Goal: Task Accomplishment & Management: Use online tool/utility

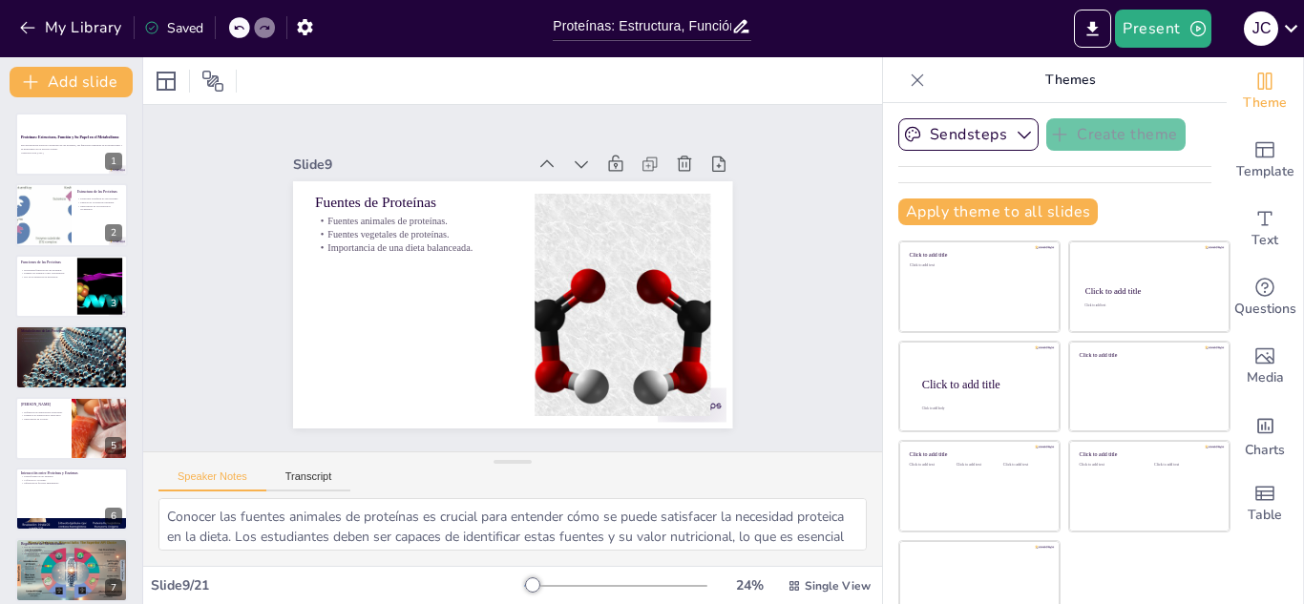
checkbox input "true"
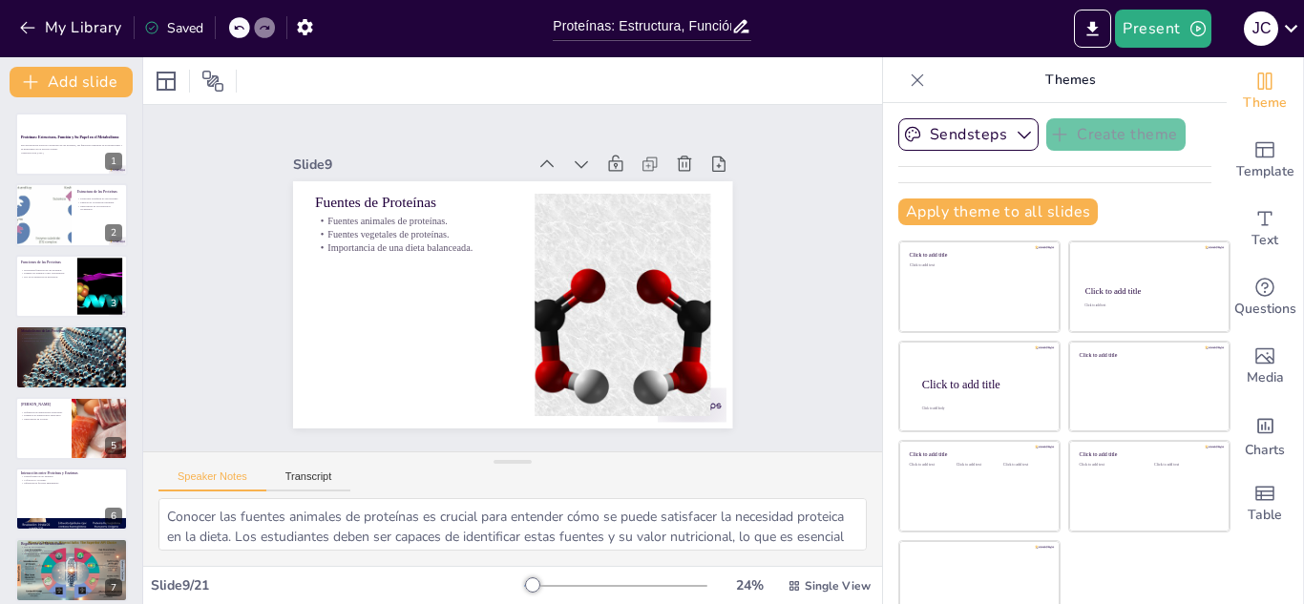
checkbox input "true"
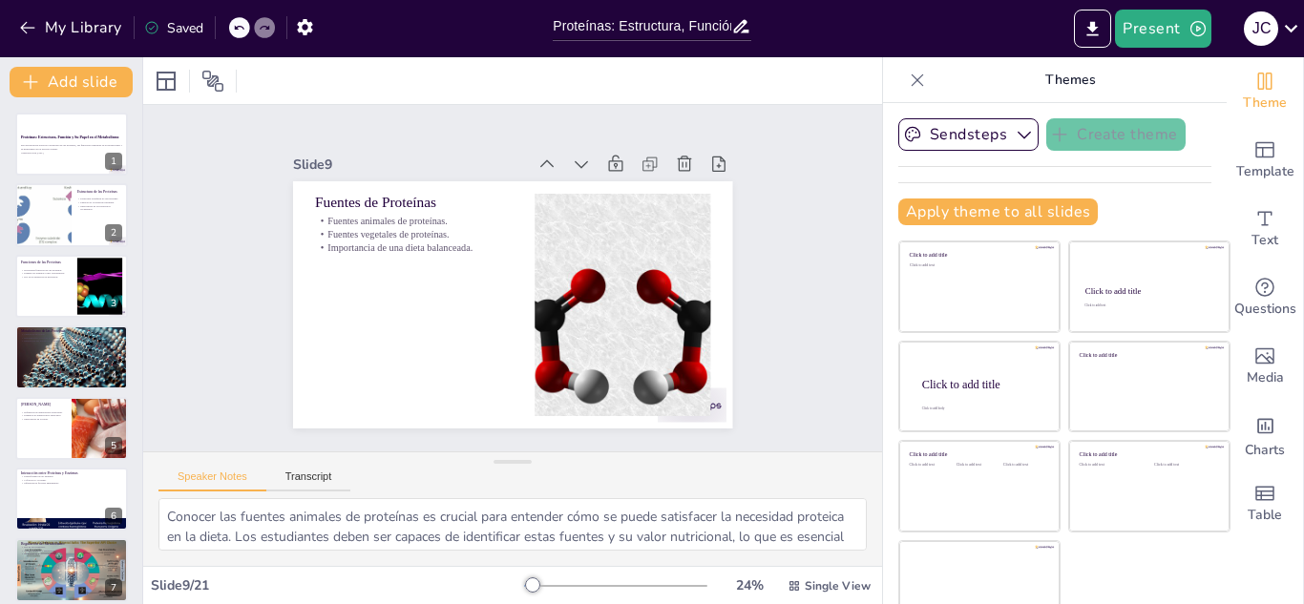
checkbox input "true"
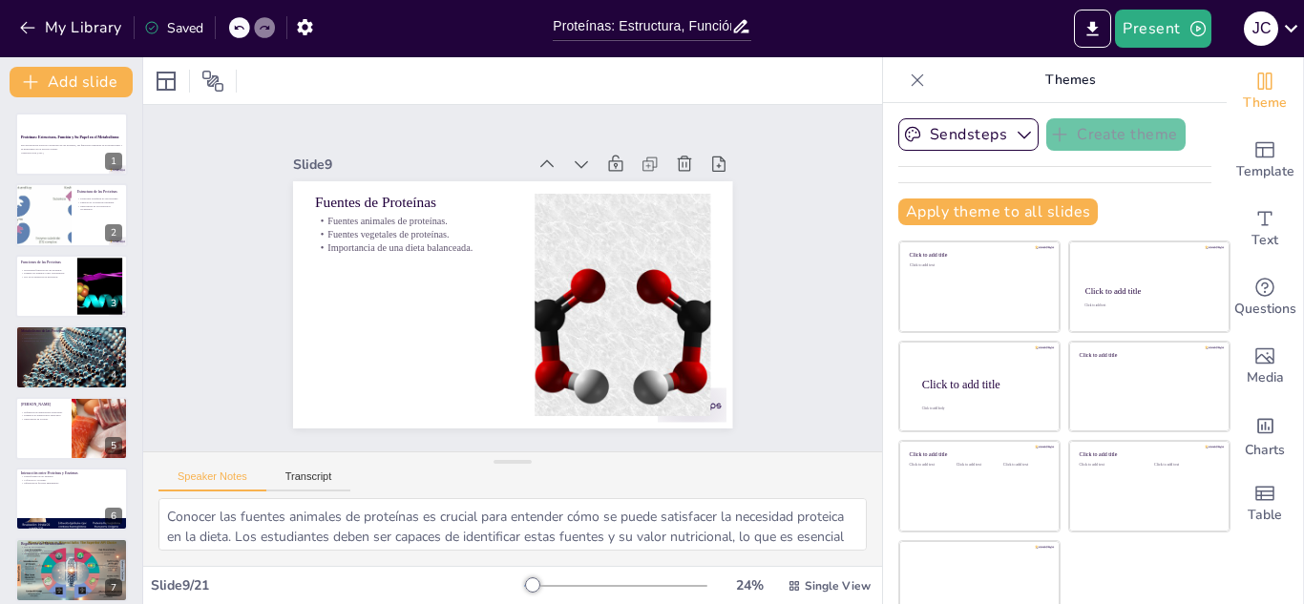
checkbox input "true"
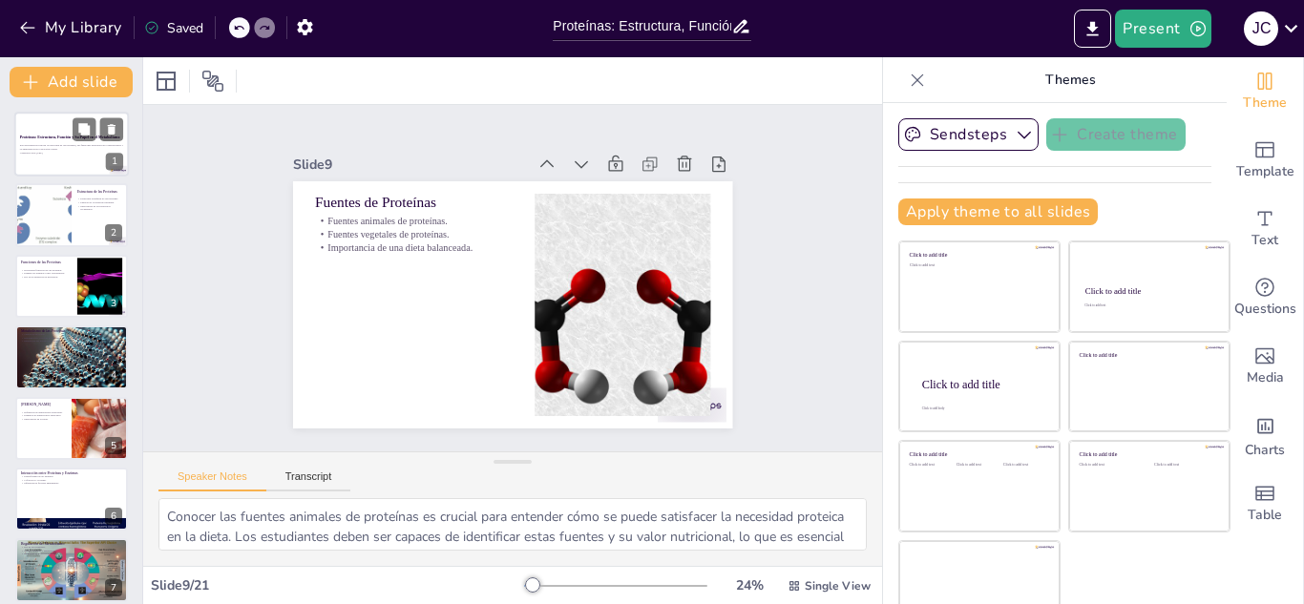
checkbox input "true"
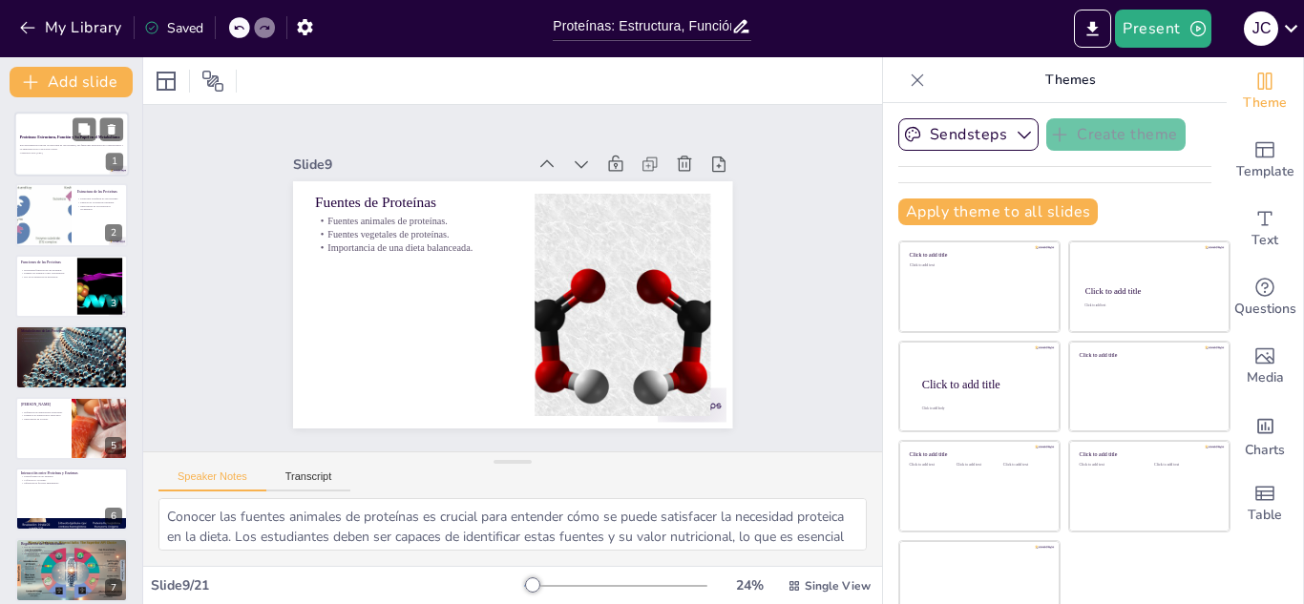
click at [83, 163] on div at bounding box center [71, 144] width 115 height 65
checkbox input "true"
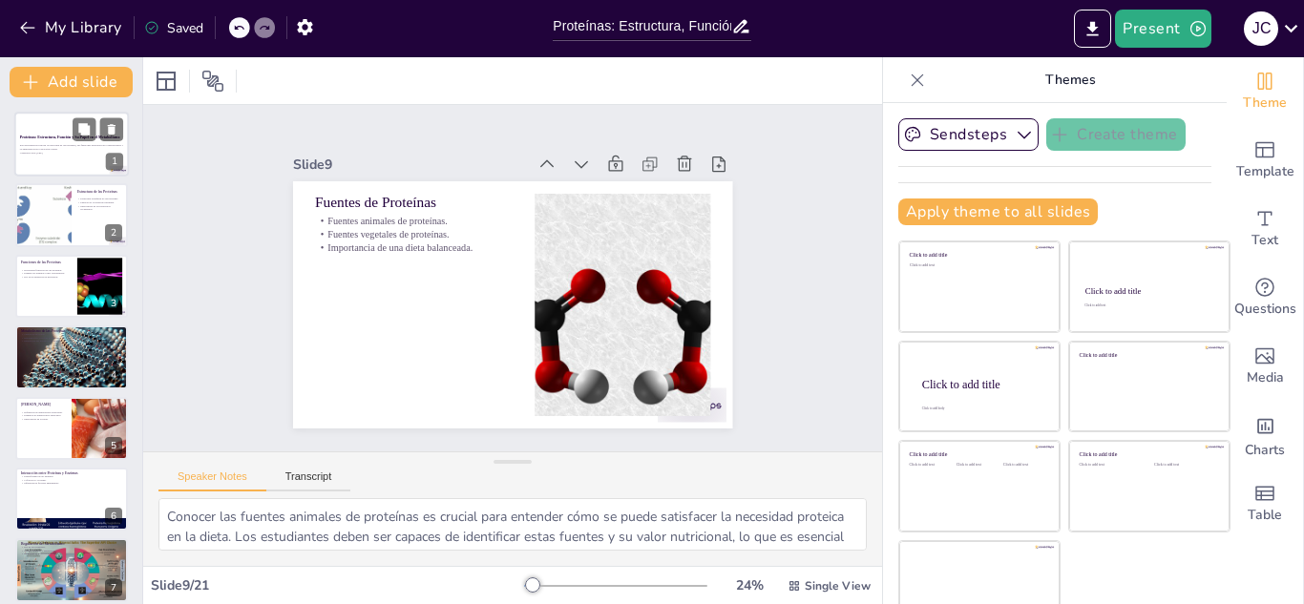
checkbox input "true"
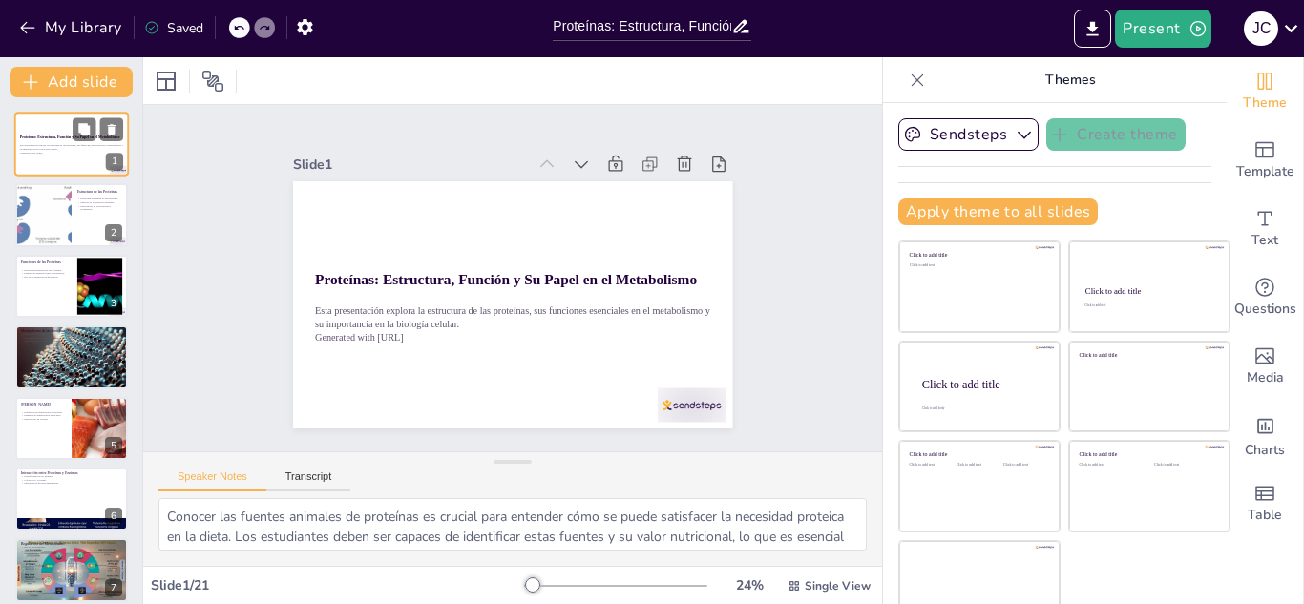
scroll to position [38, 0]
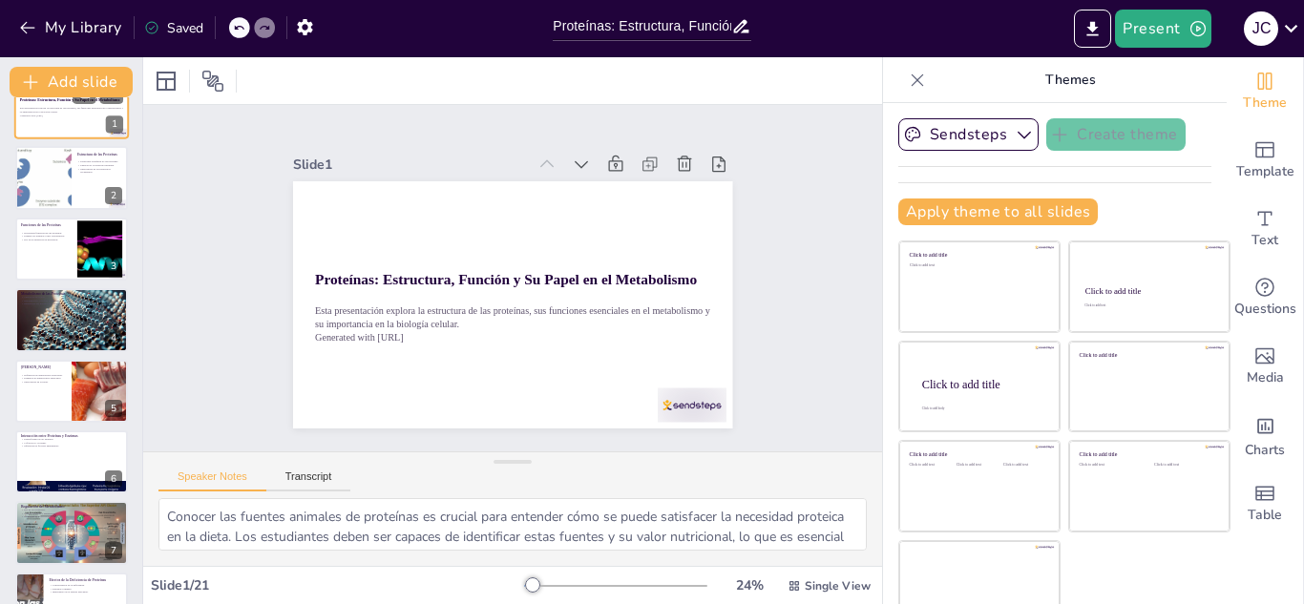
checkbox input "true"
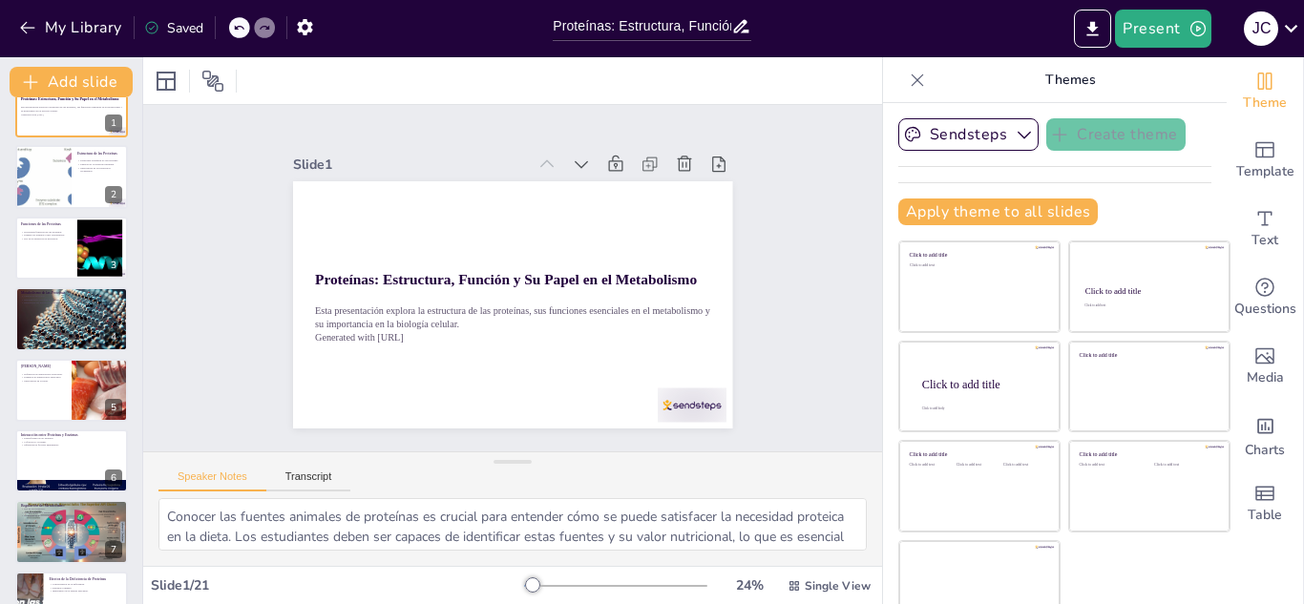
click at [908, 85] on icon at bounding box center [917, 80] width 19 height 19
checkbox input "true"
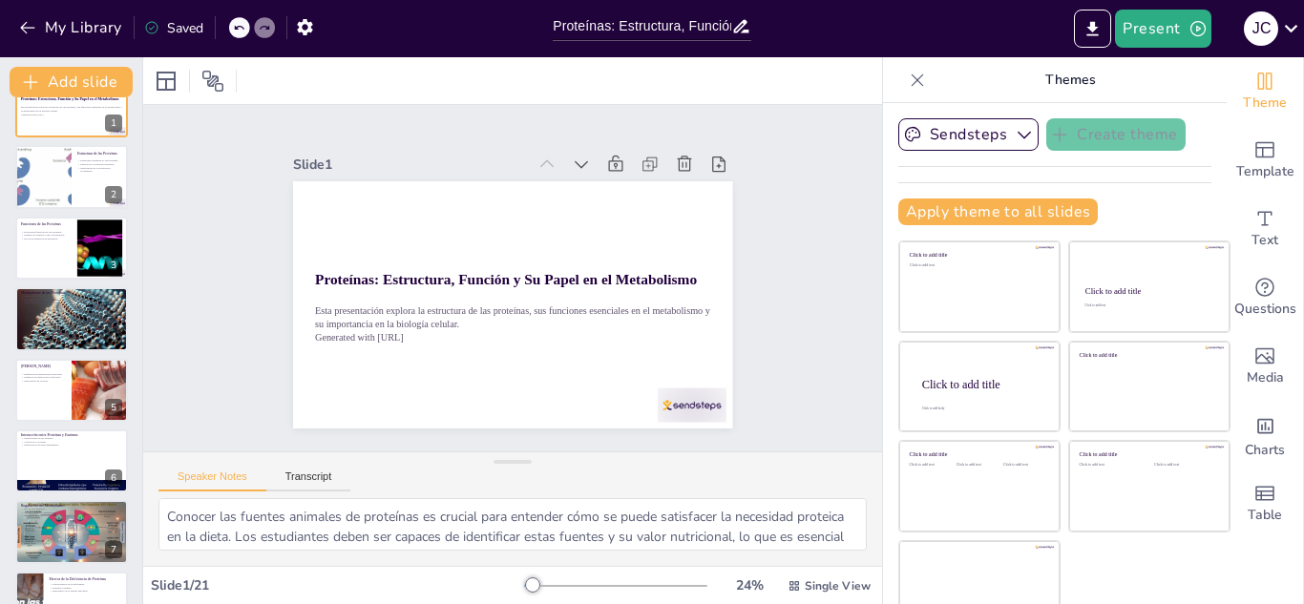
checkbox input "true"
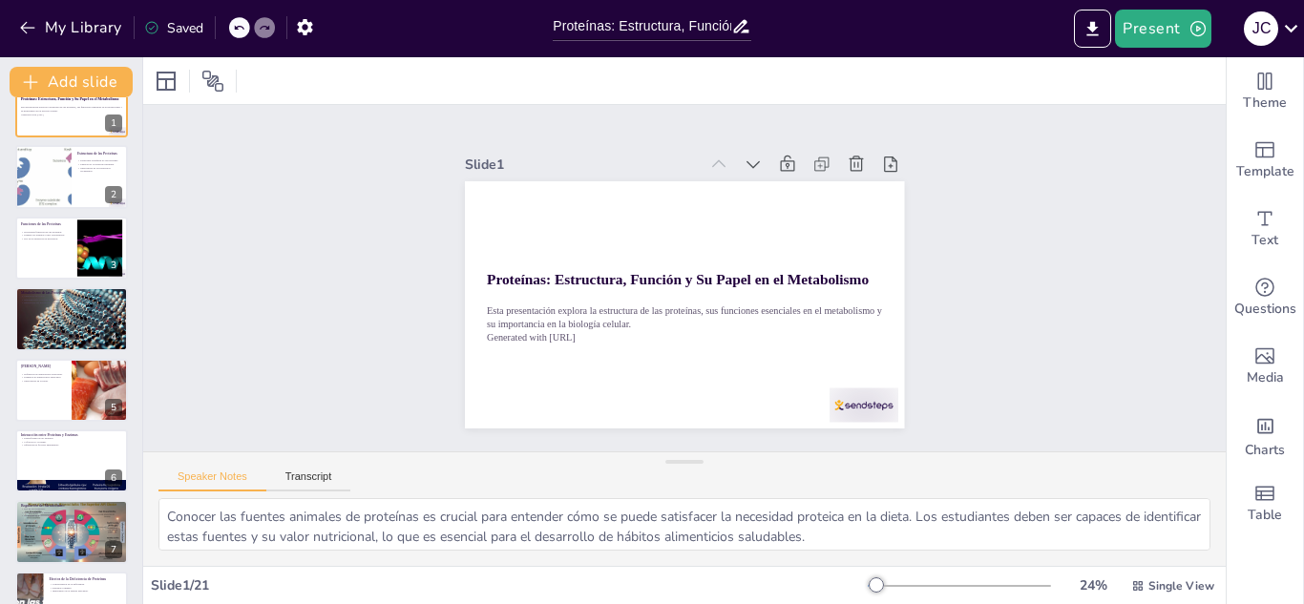
checkbox input "true"
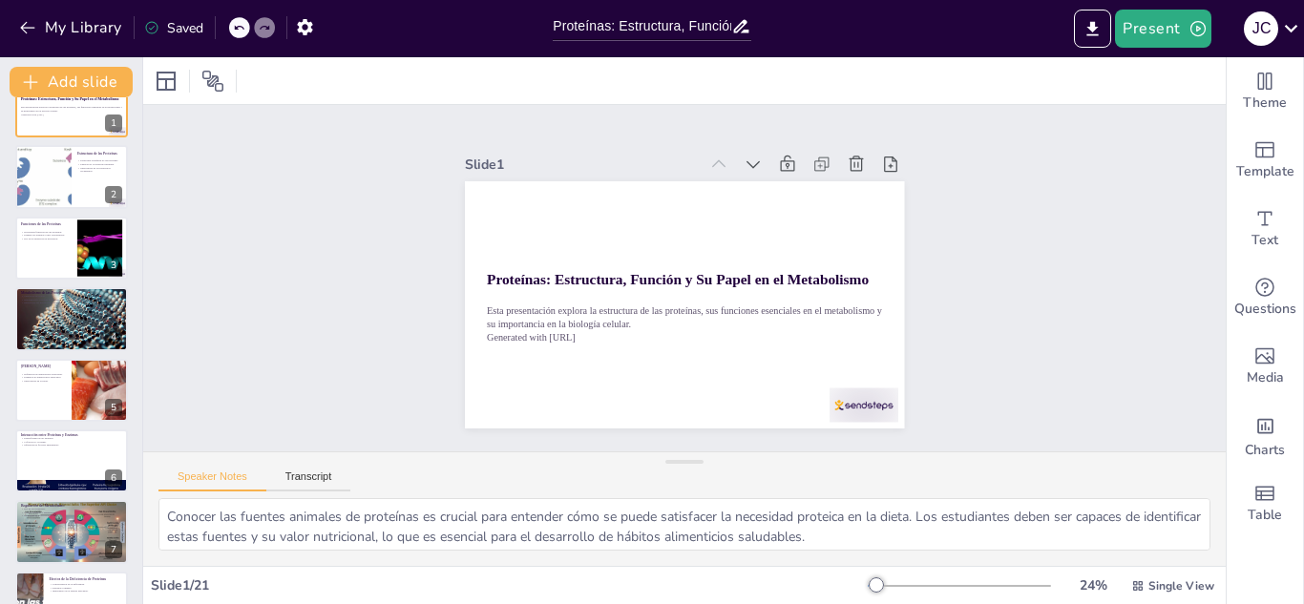
checkbox input "true"
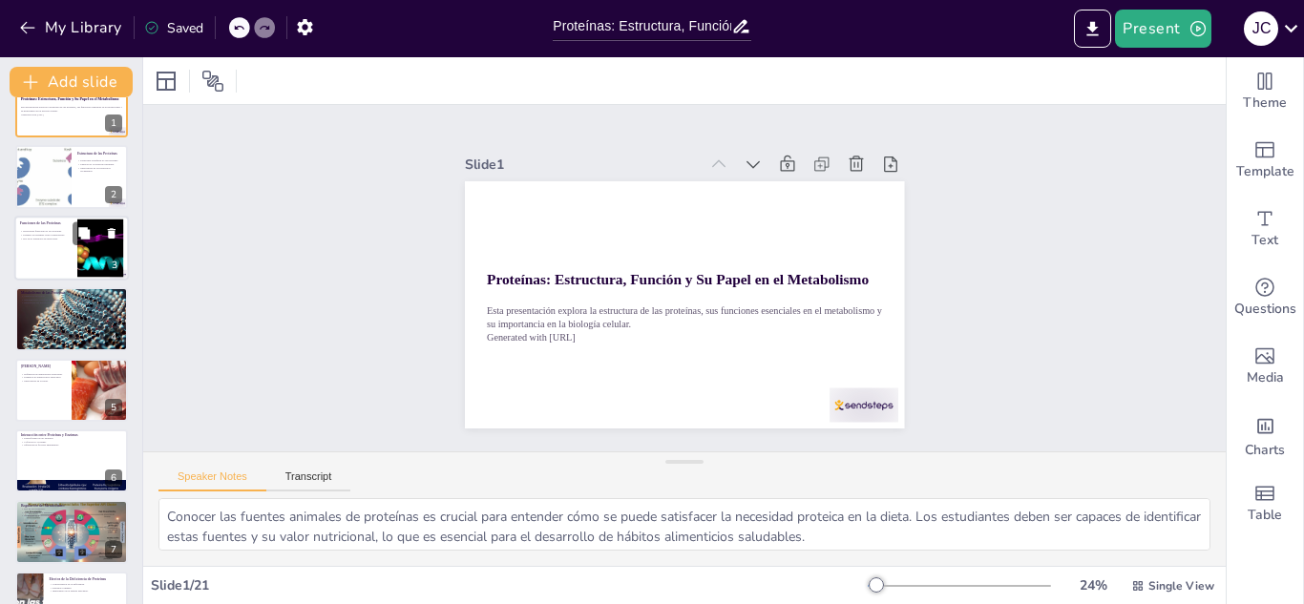
checkbox input "true"
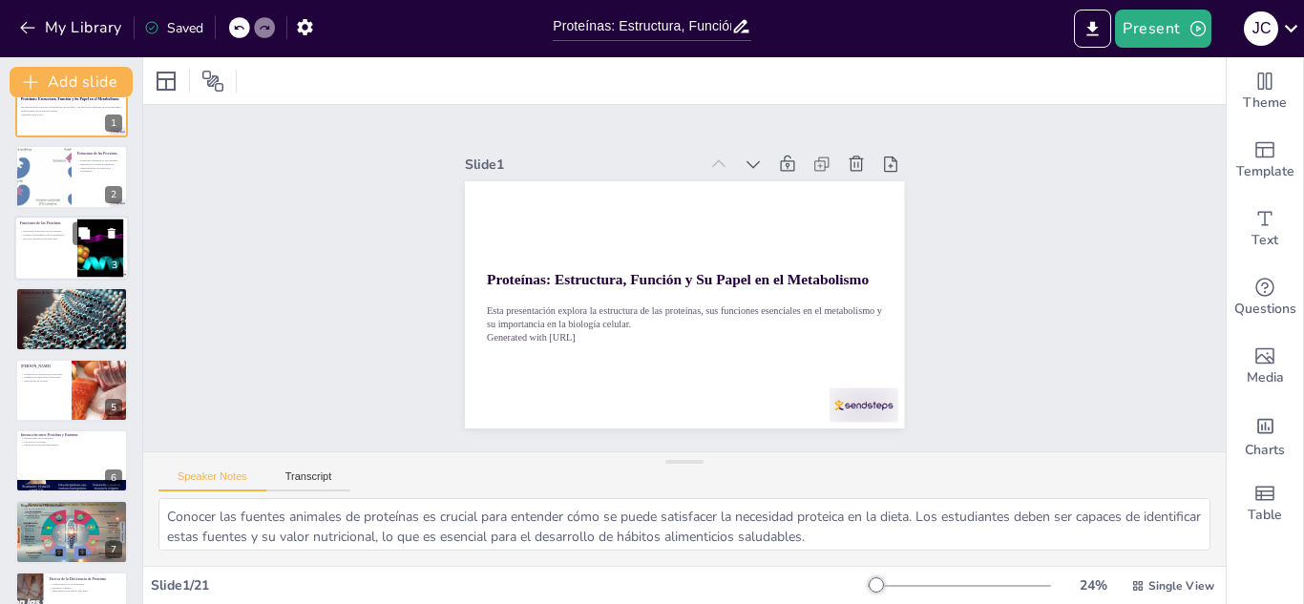
checkbox input "true"
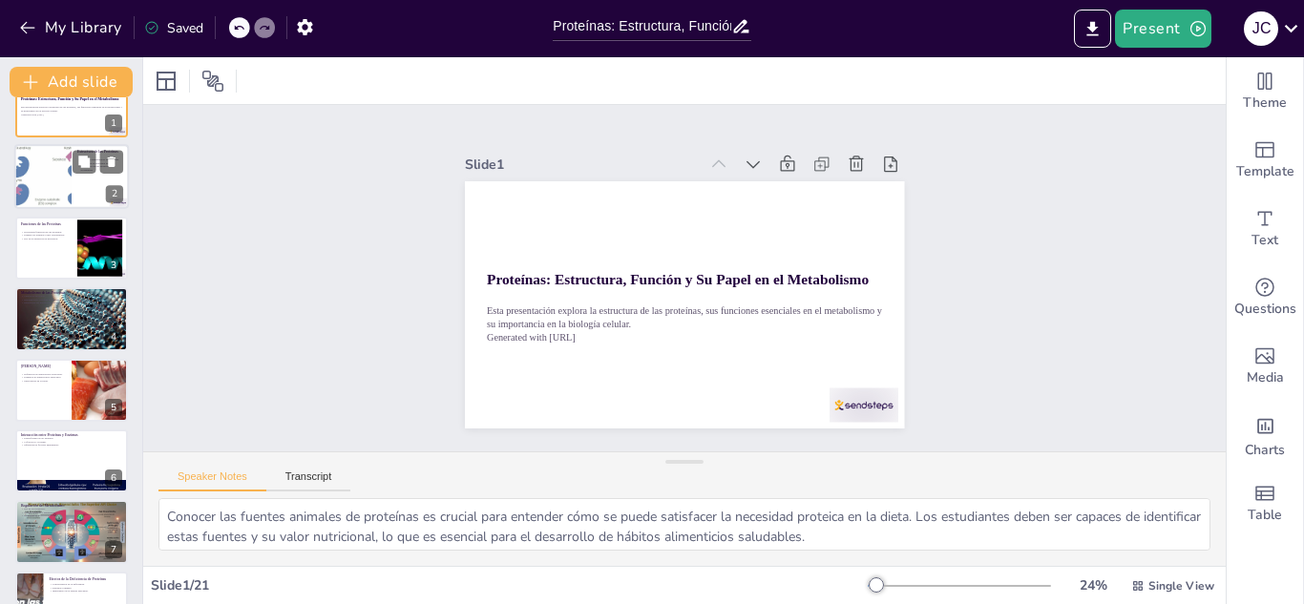
checkbox input "true"
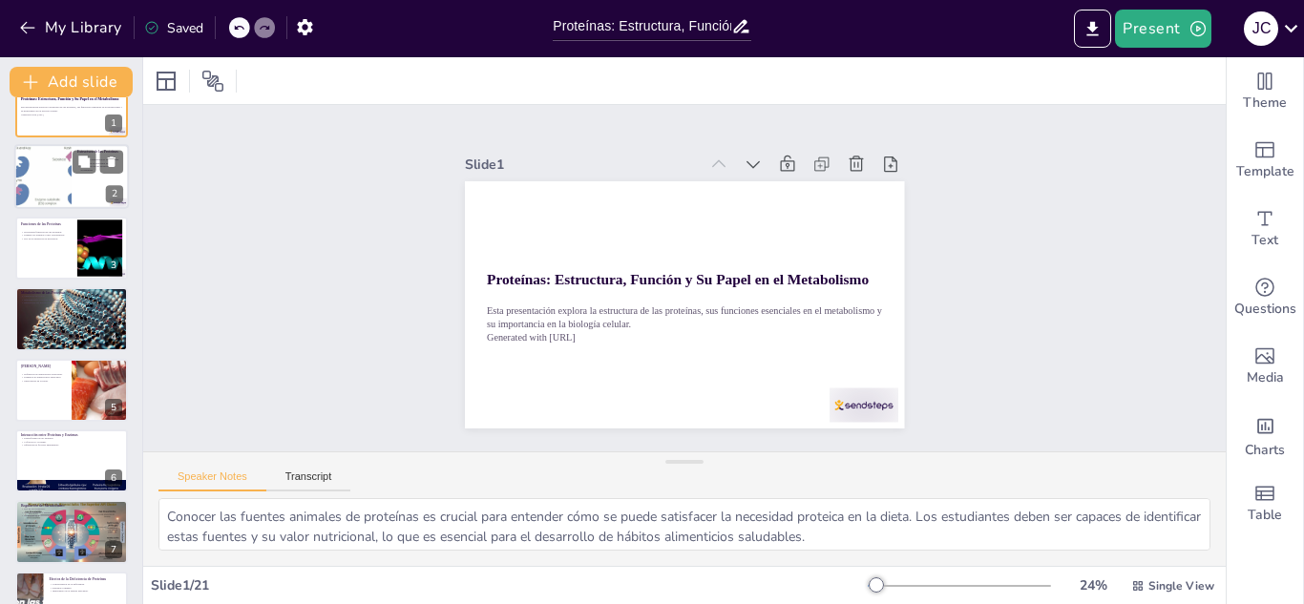
checkbox input "true"
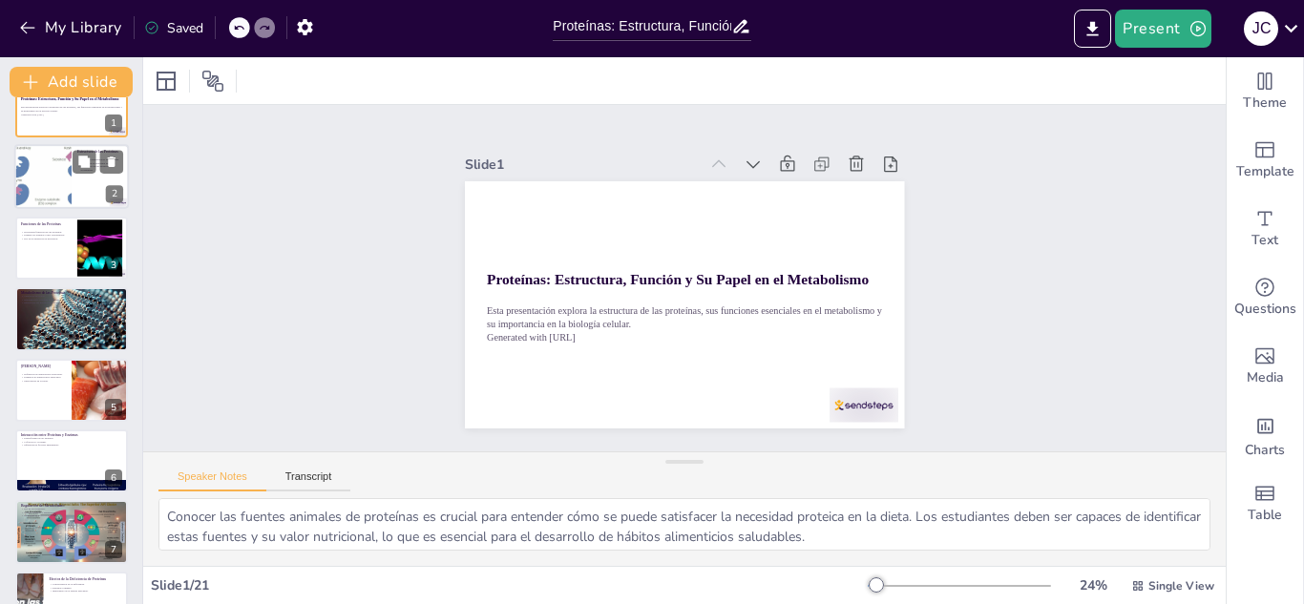
click at [55, 195] on div at bounding box center [43, 177] width 130 height 65
checkbox input "true"
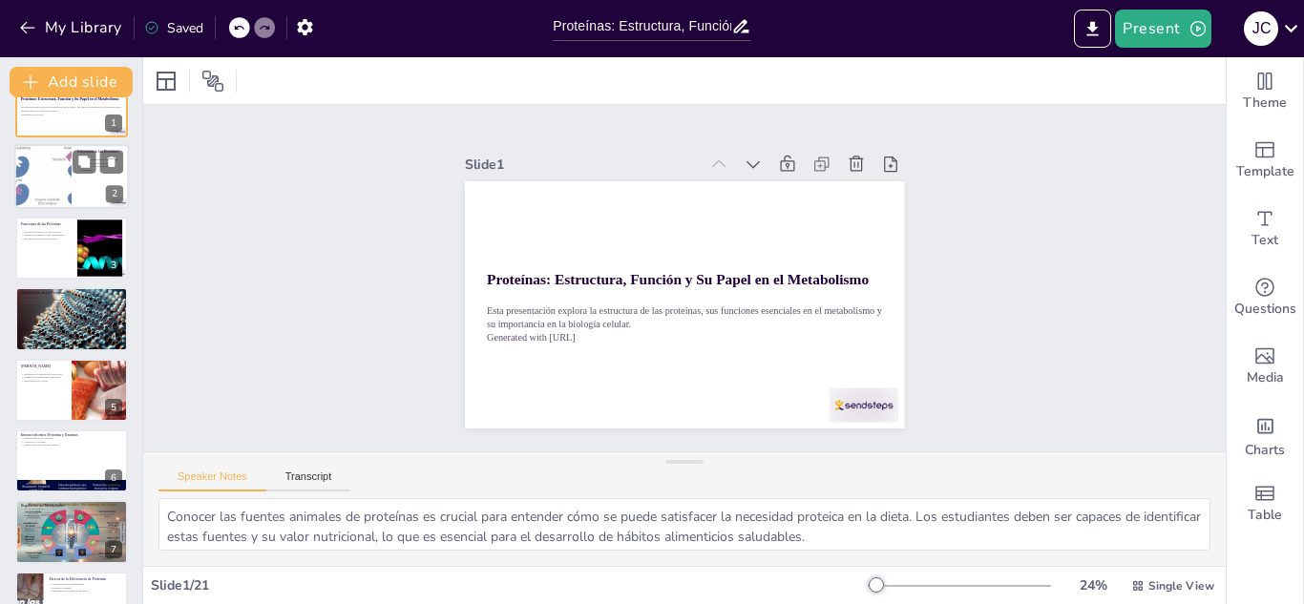
checkbox input "true"
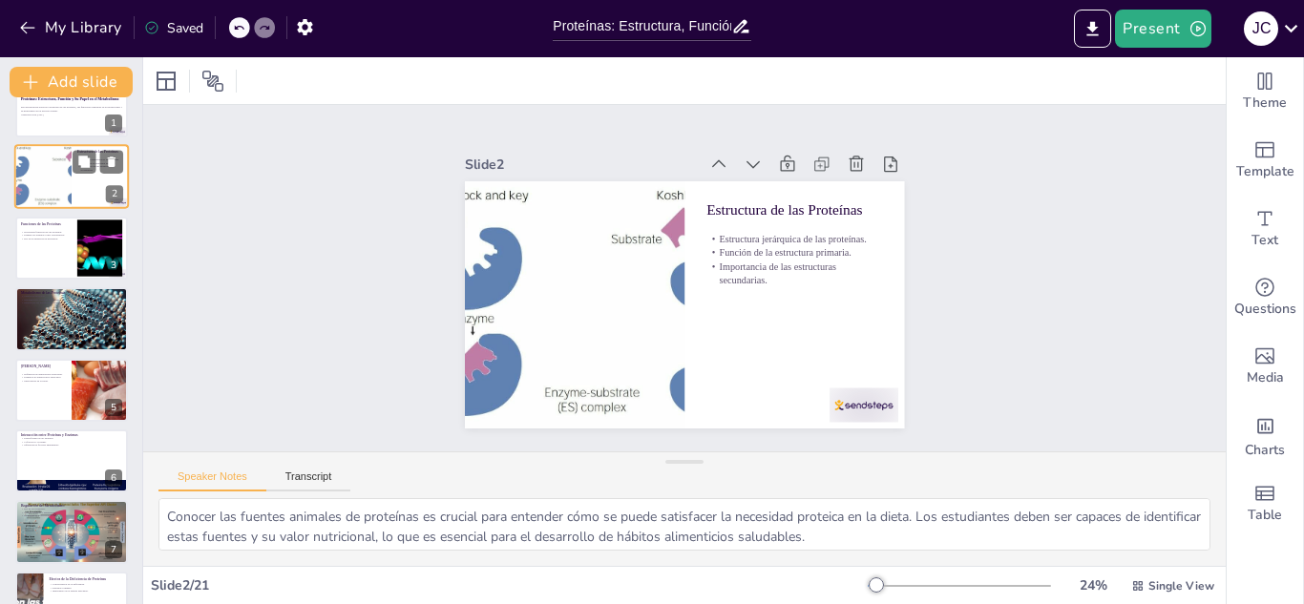
scroll to position [0, 0]
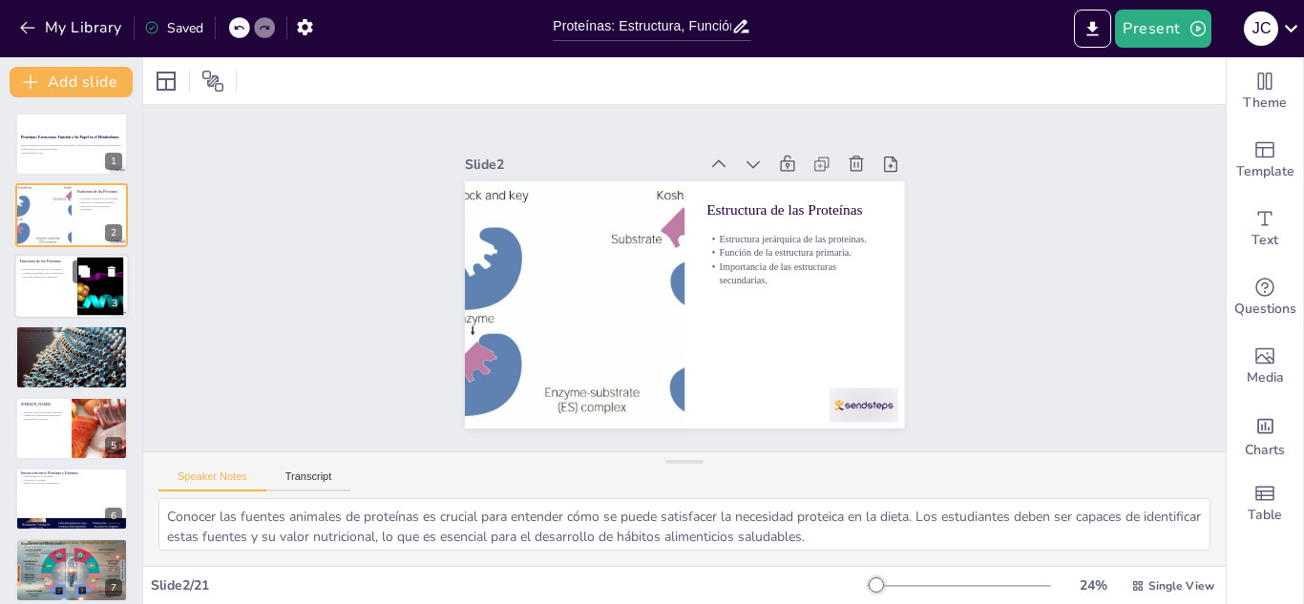
checkbox input "true"
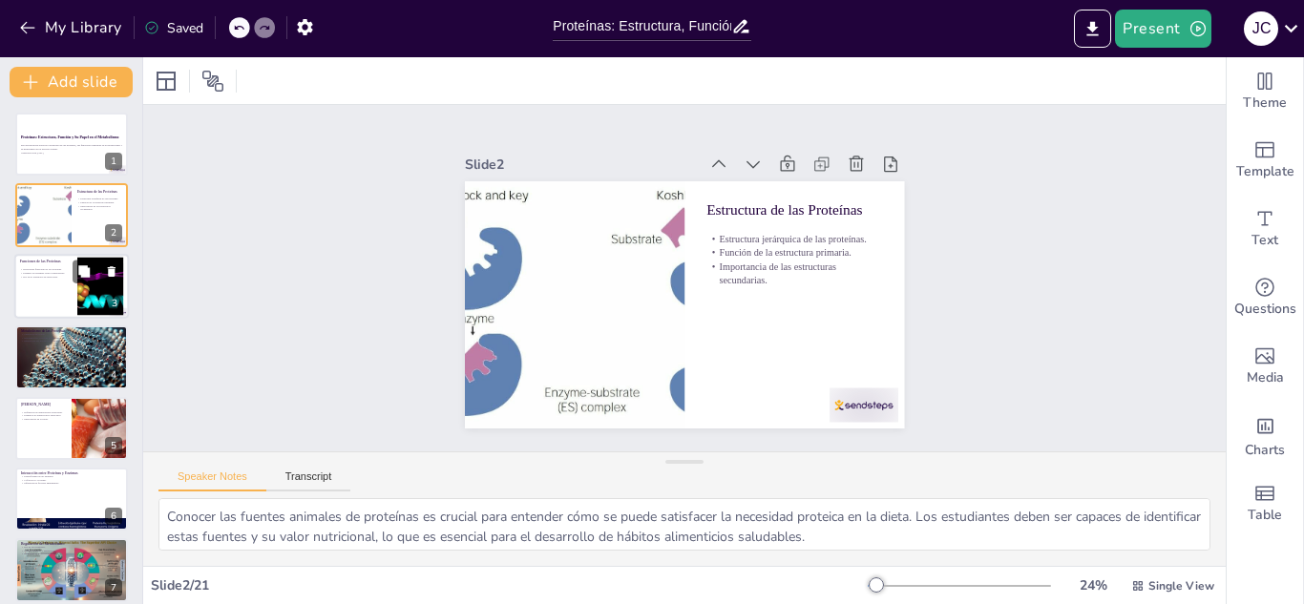
checkbox input "true"
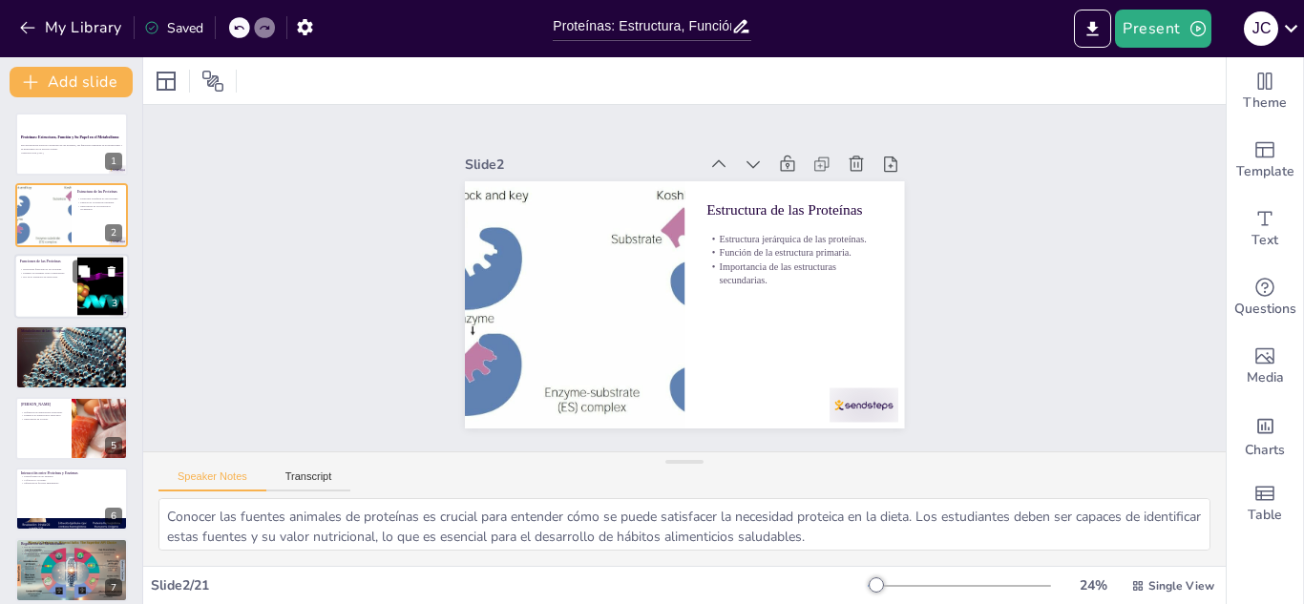
checkbox input "true"
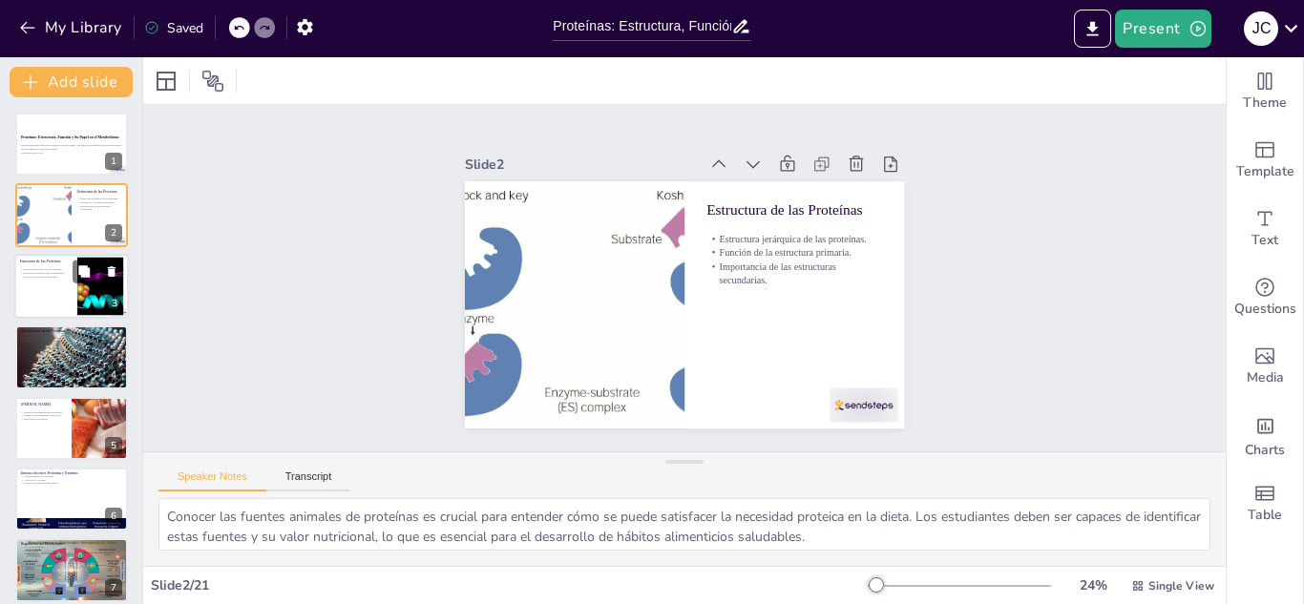
checkbox input "true"
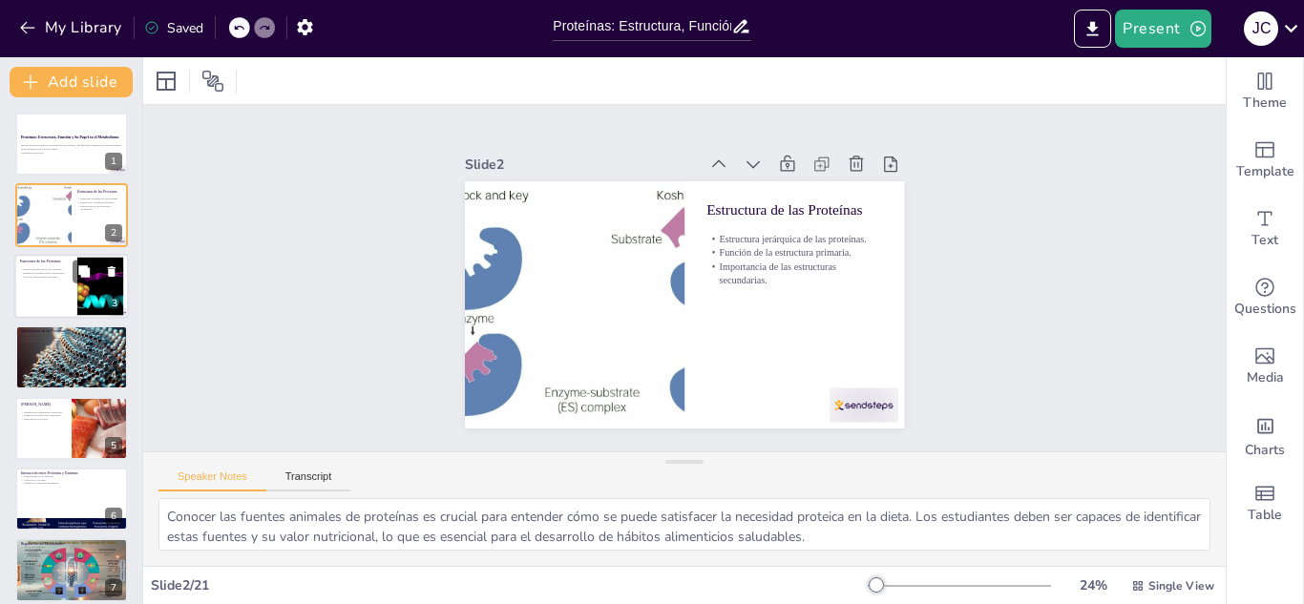
checkbox input "true"
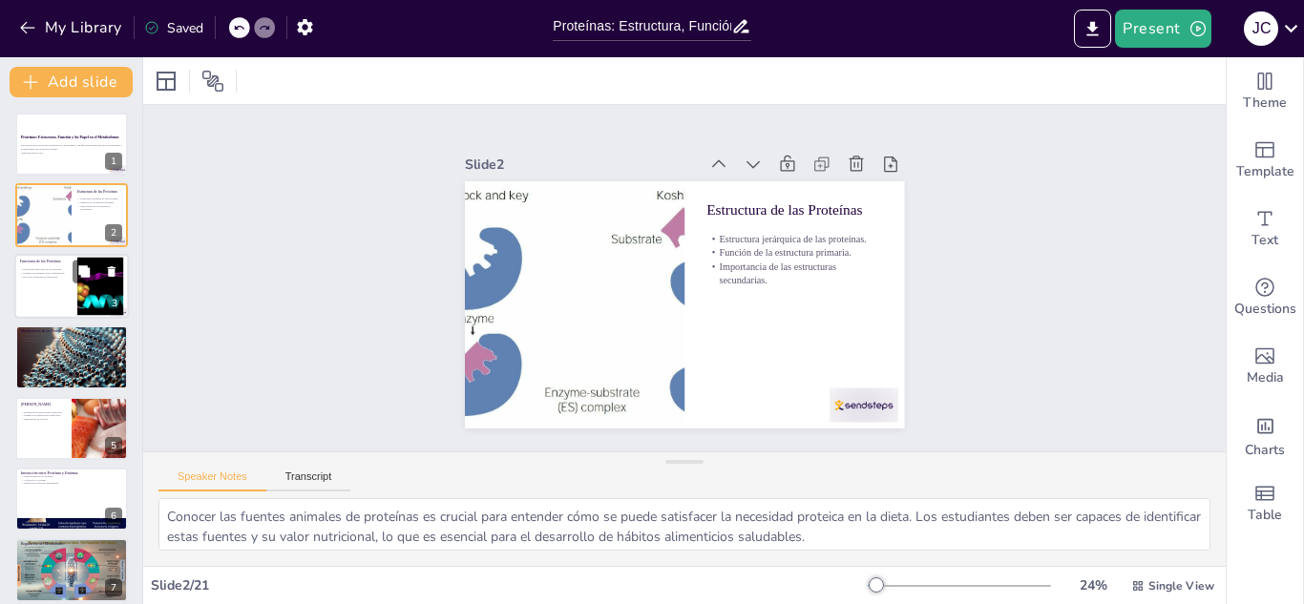
checkbox input "true"
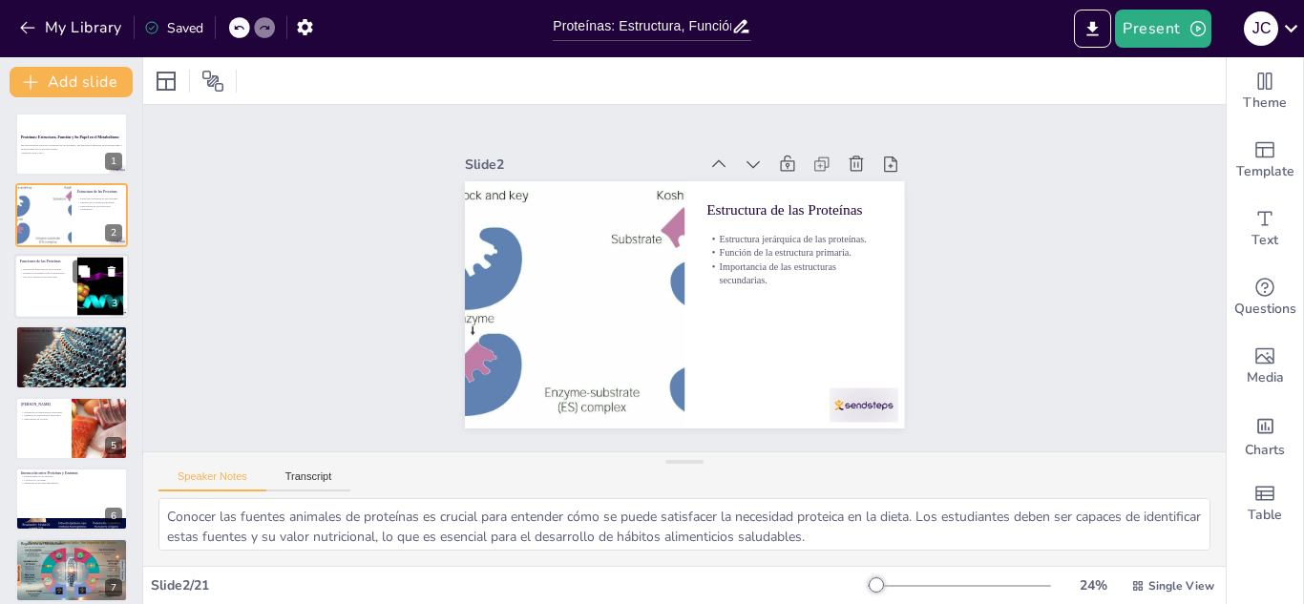
checkbox input "true"
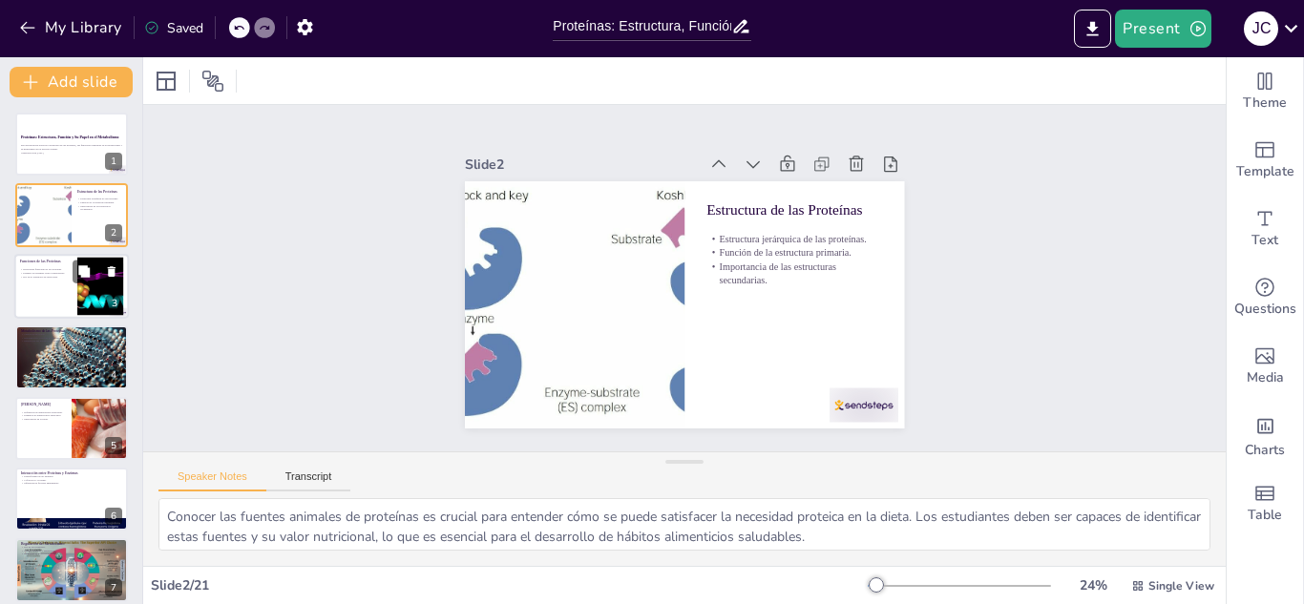
click at [71, 279] on div "Diversidad funcional de las proteínas. Ejemplo de enzimas como catalizadores. R…" at bounding box center [46, 272] width 52 height 13
checkbox input "true"
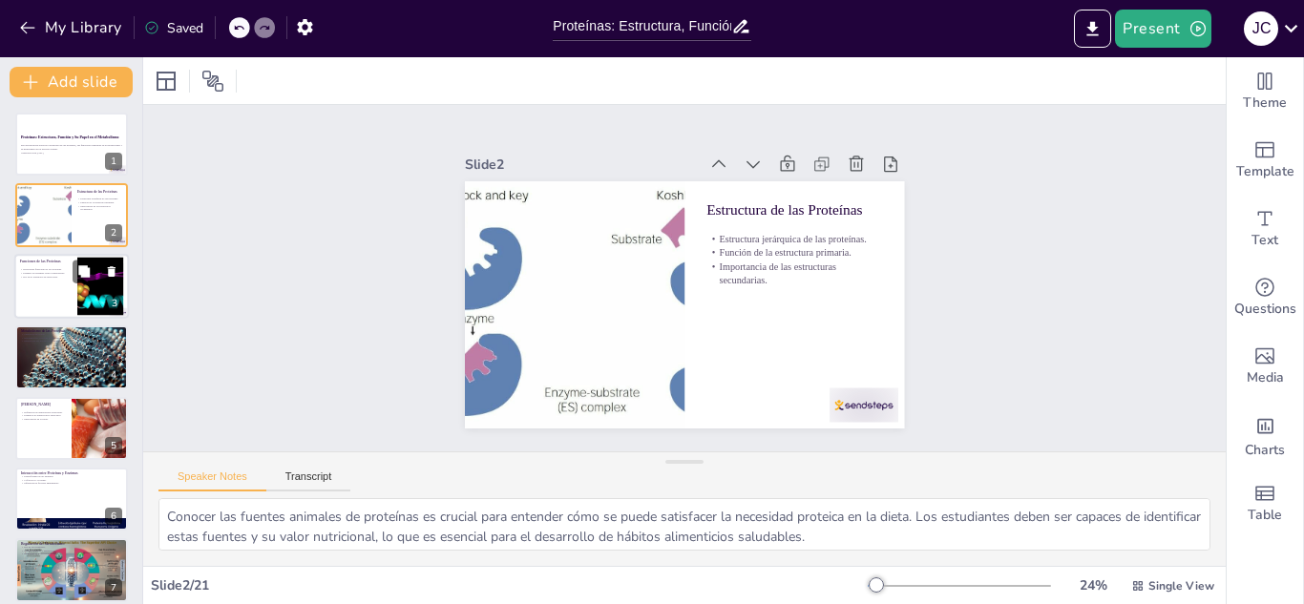
checkbox input "true"
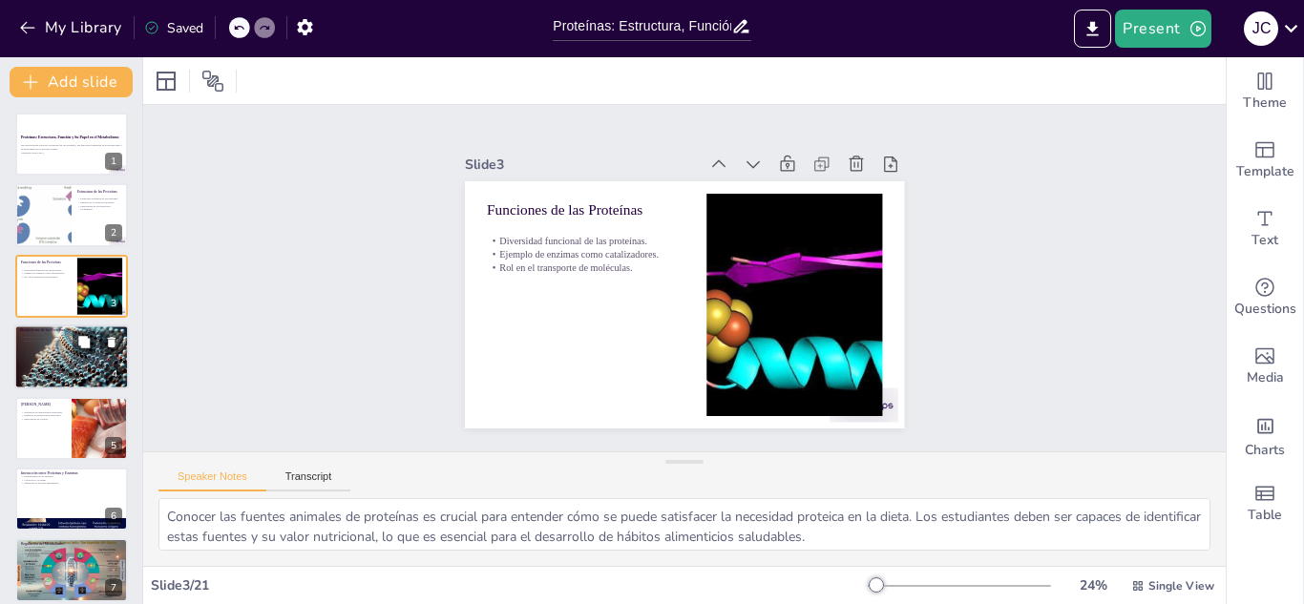
checkbox input "true"
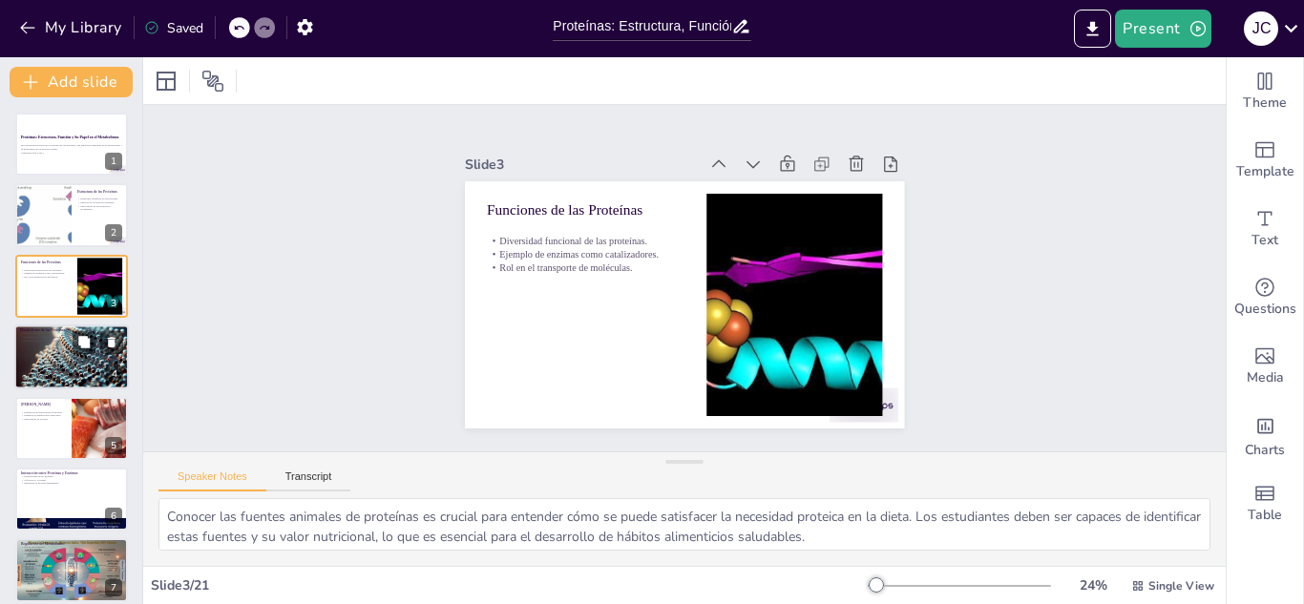
checkbox input "true"
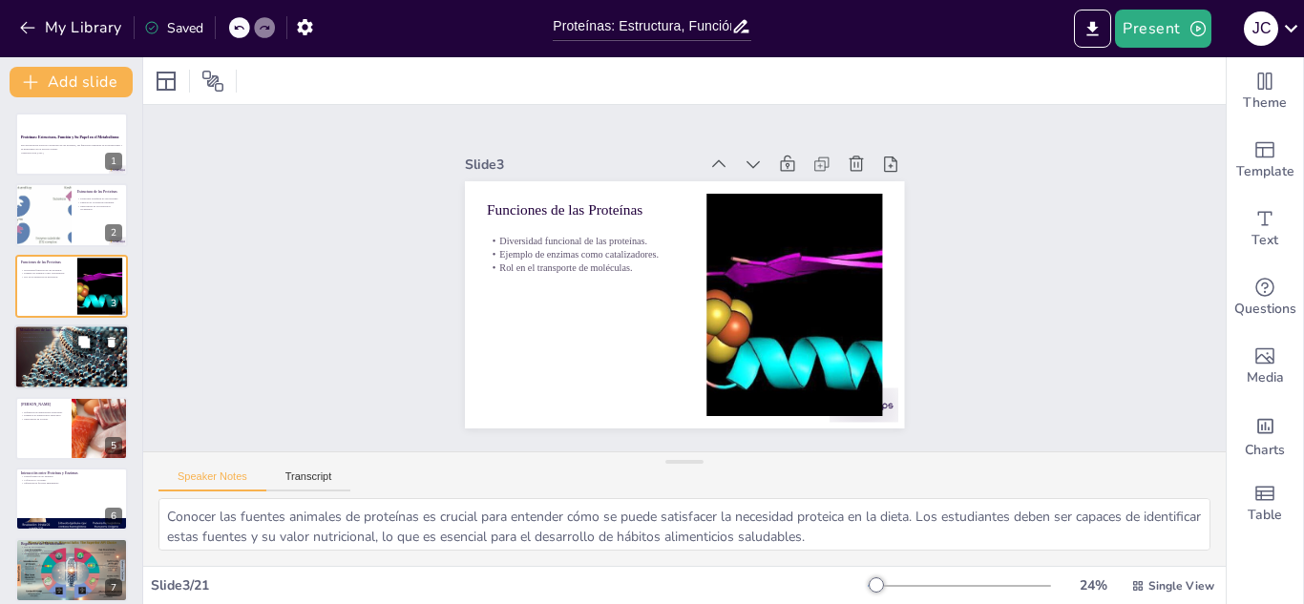
checkbox input "true"
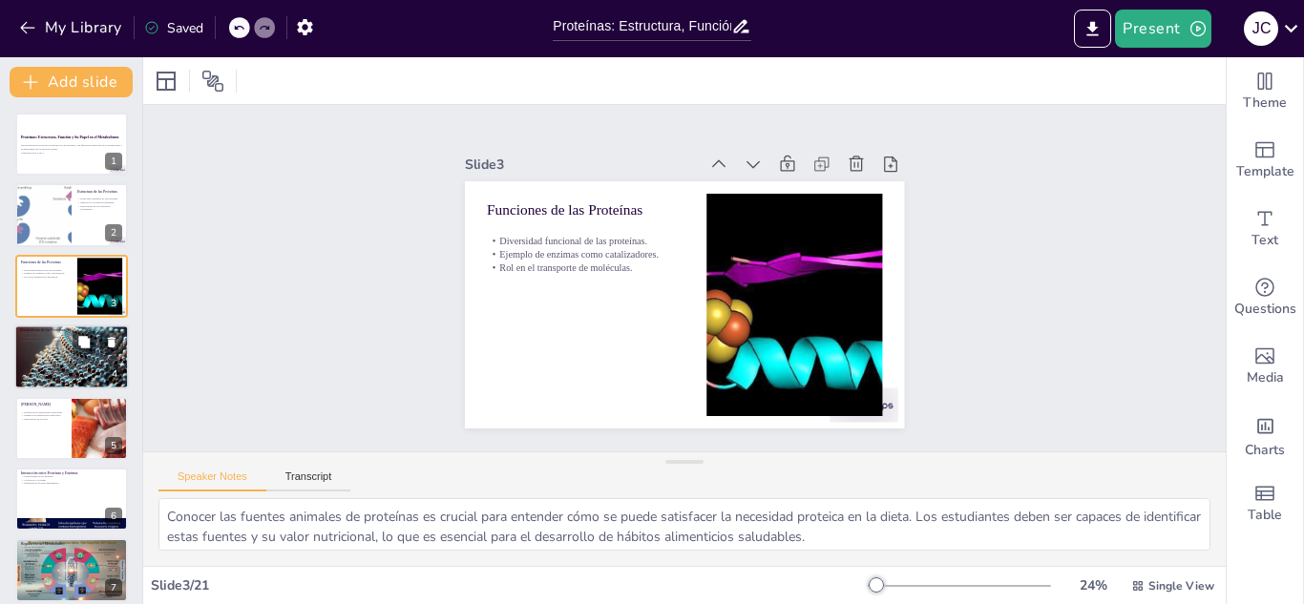
checkbox input "true"
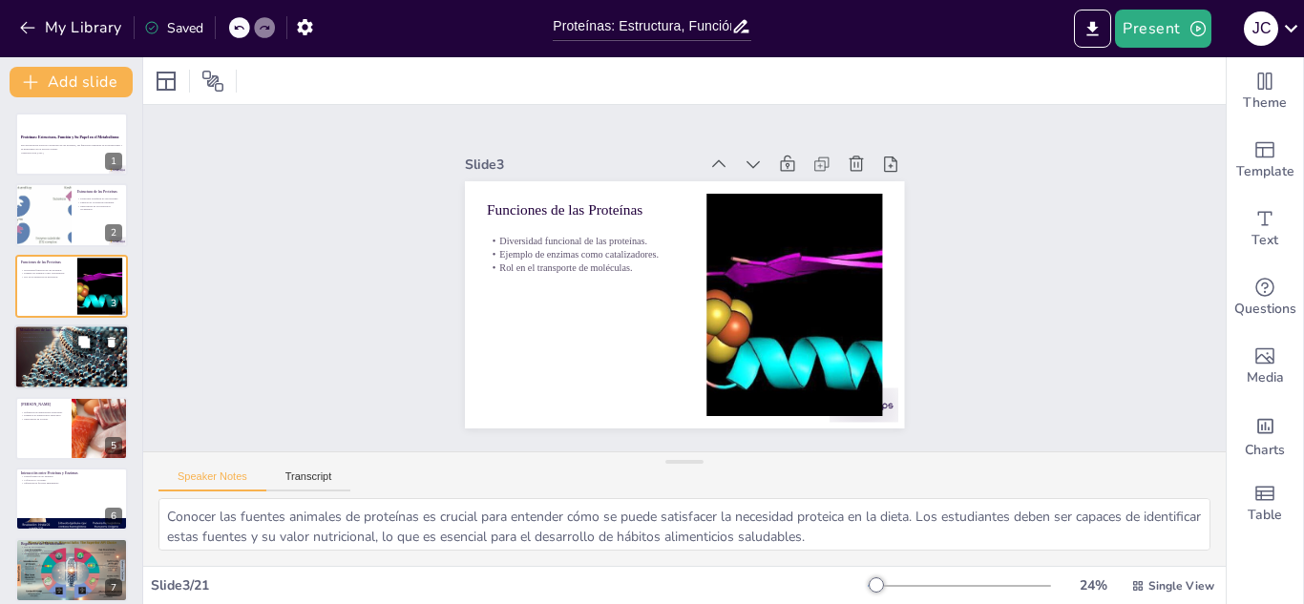
click at [61, 362] on div at bounding box center [71, 358] width 115 height 66
checkbox input "true"
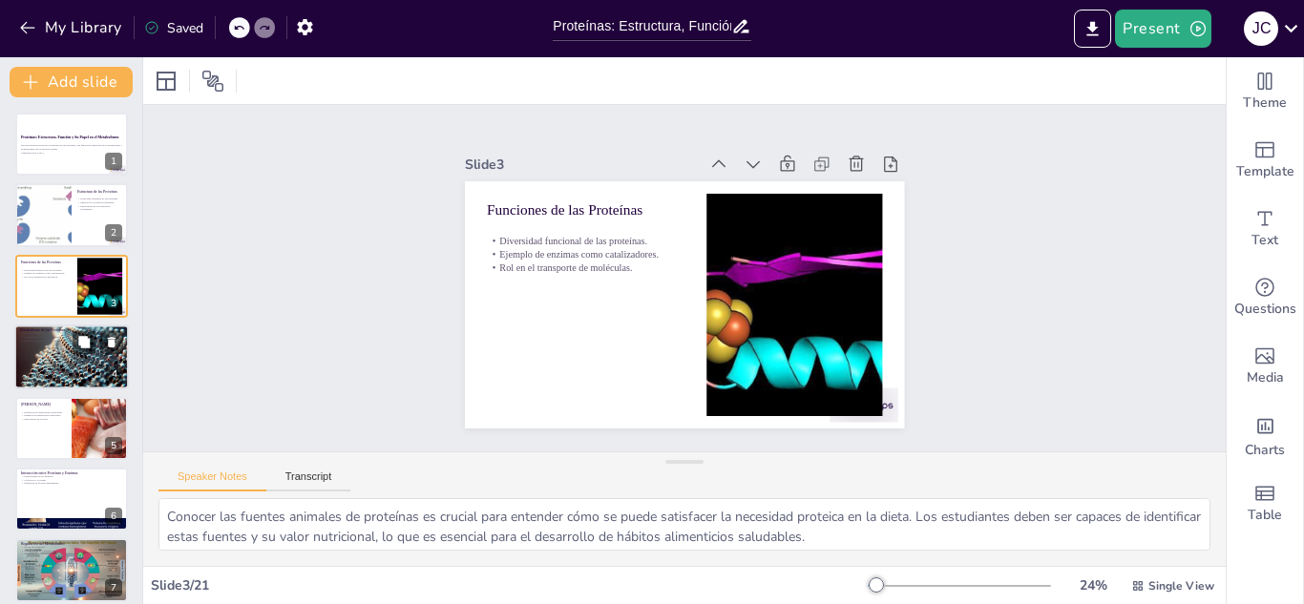
checkbox input "true"
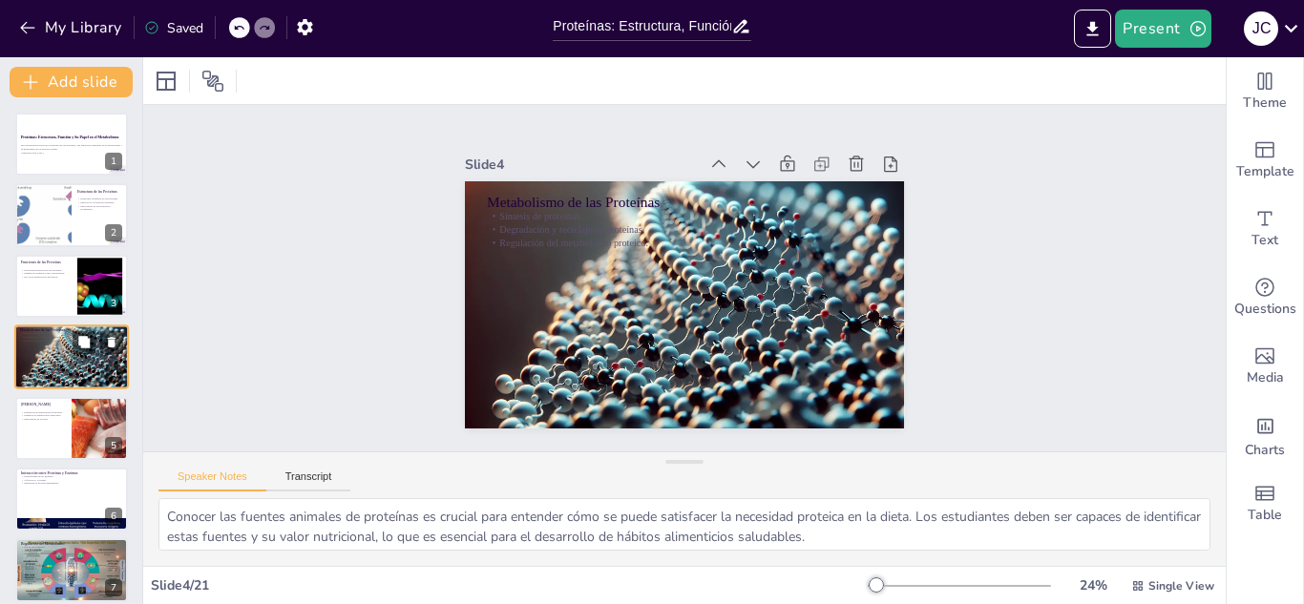
scroll to position [7, 0]
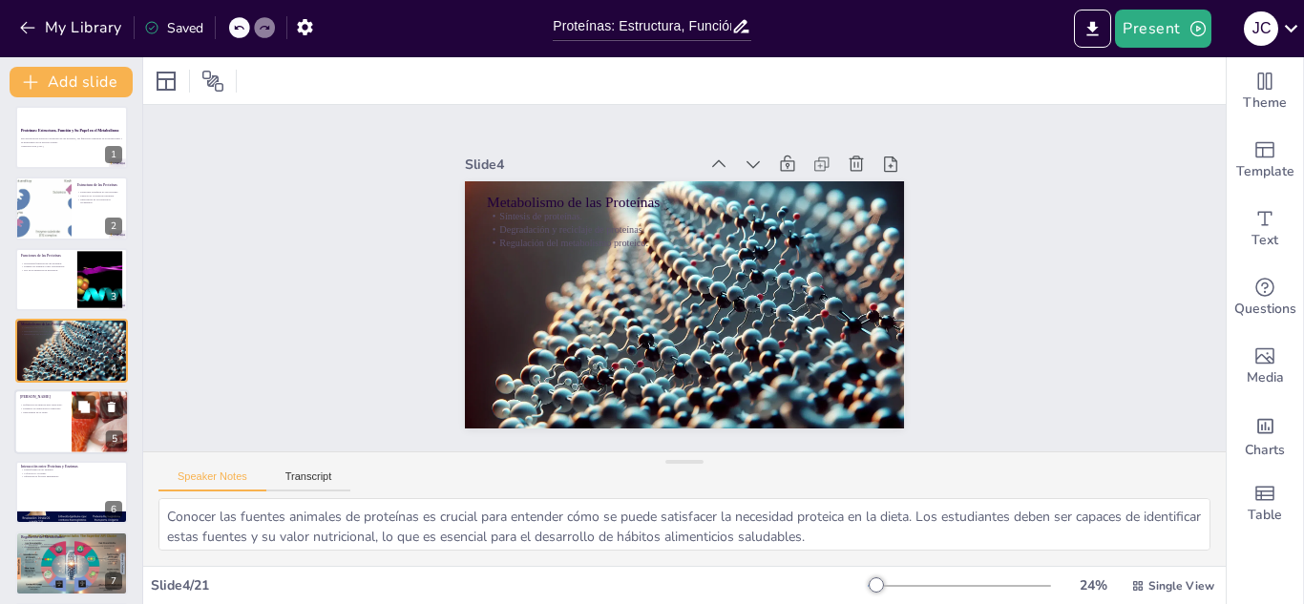
checkbox input "true"
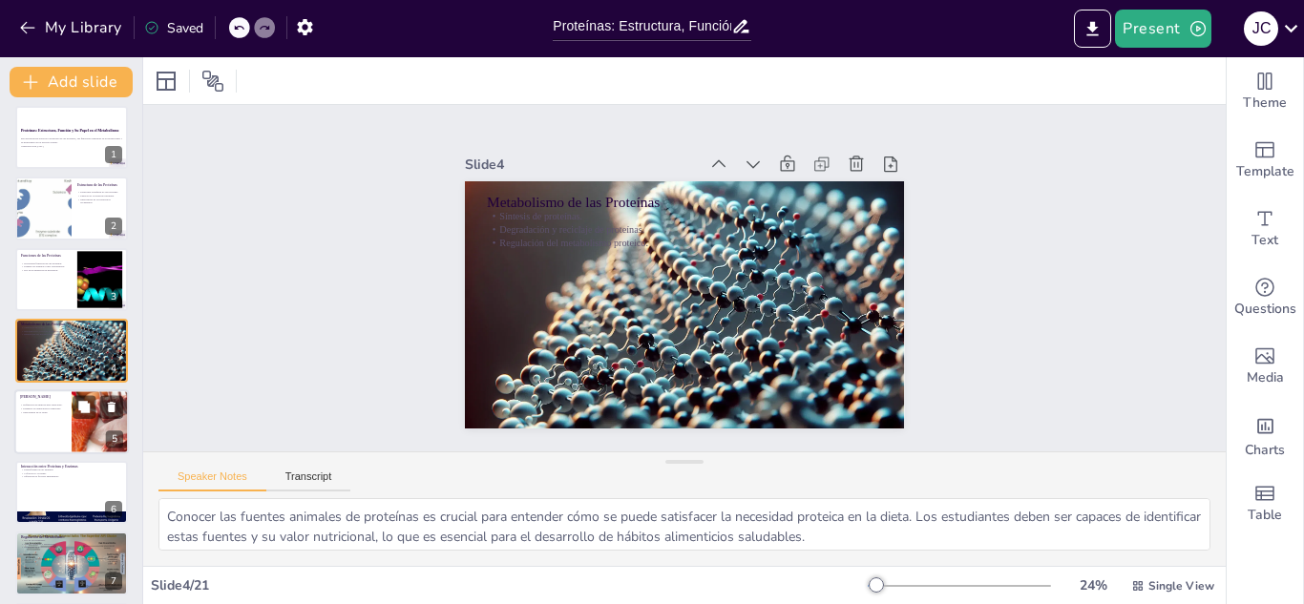
checkbox input "true"
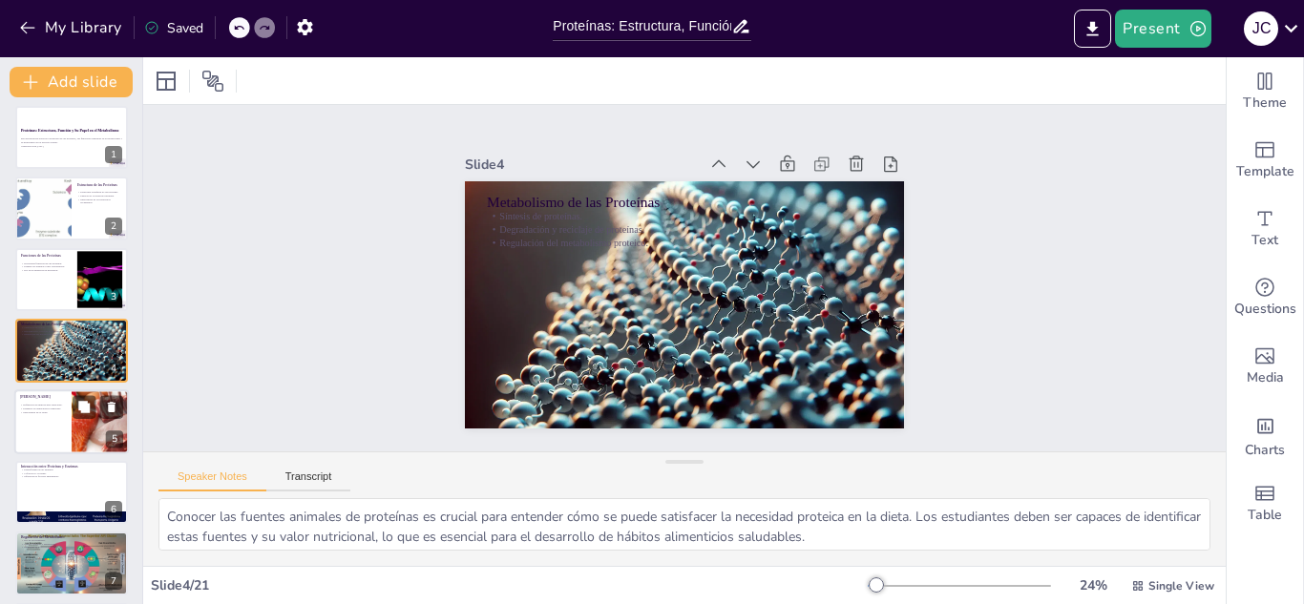
checkbox input "true"
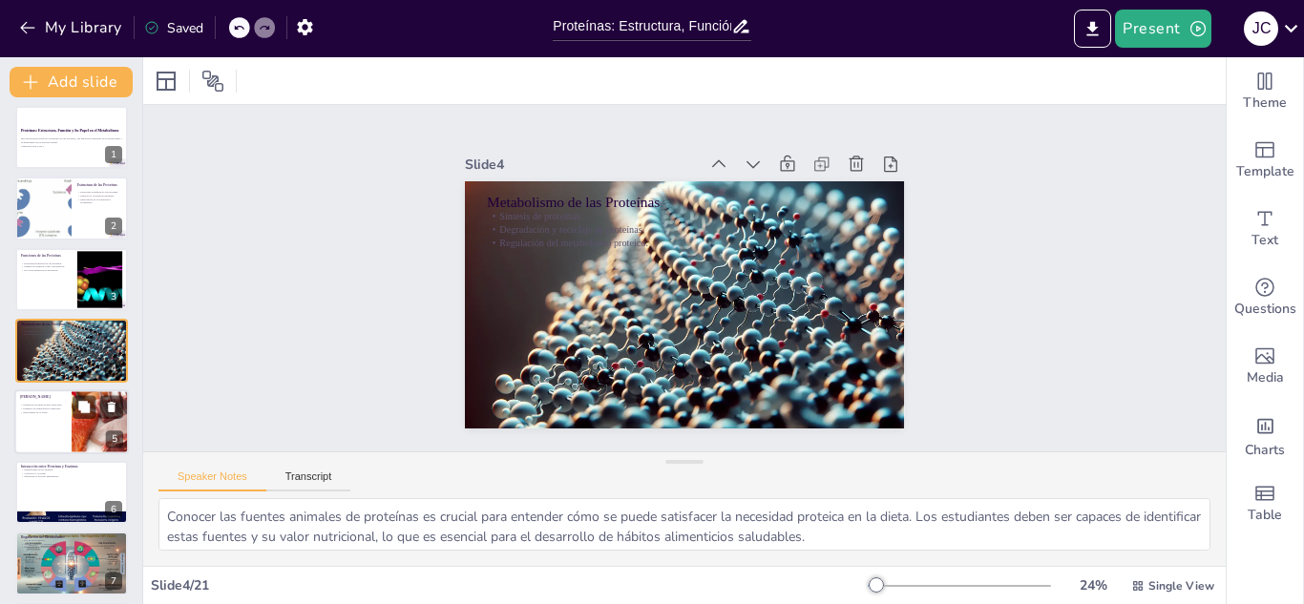
checkbox input "true"
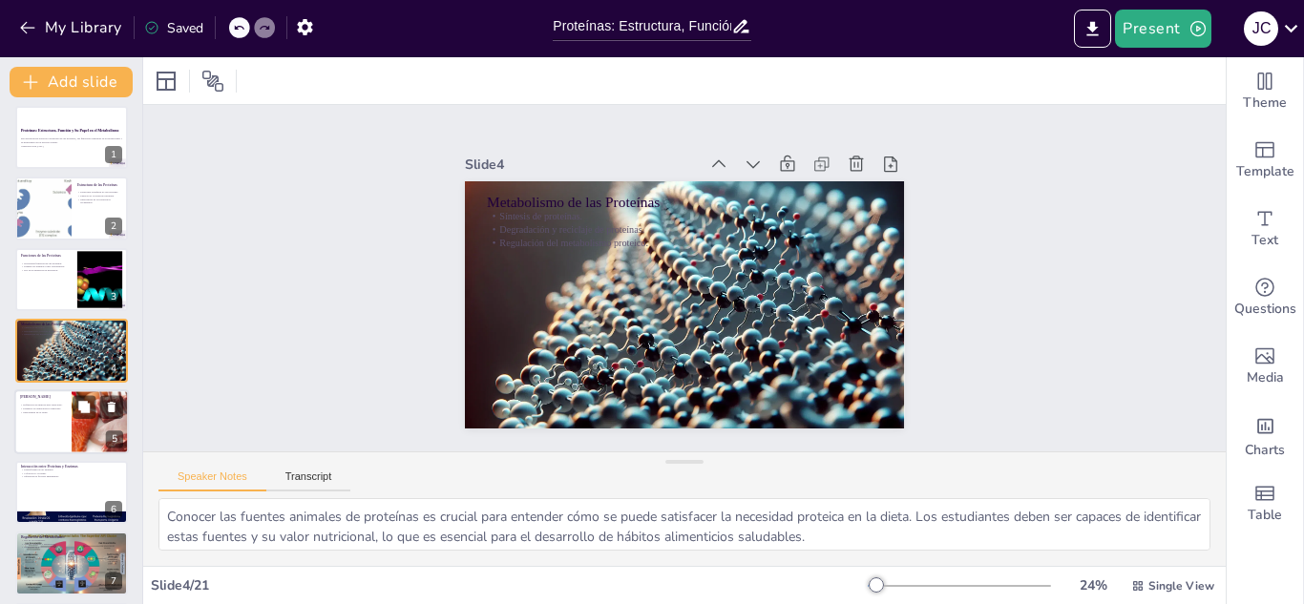
checkbox input "true"
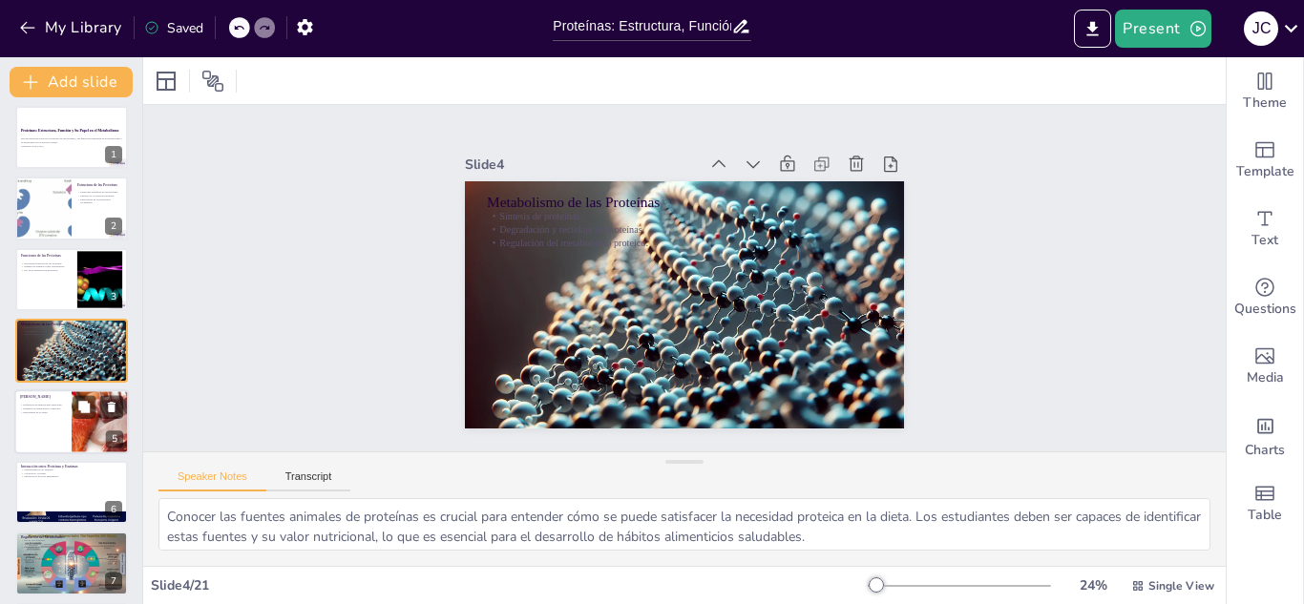
checkbox input "true"
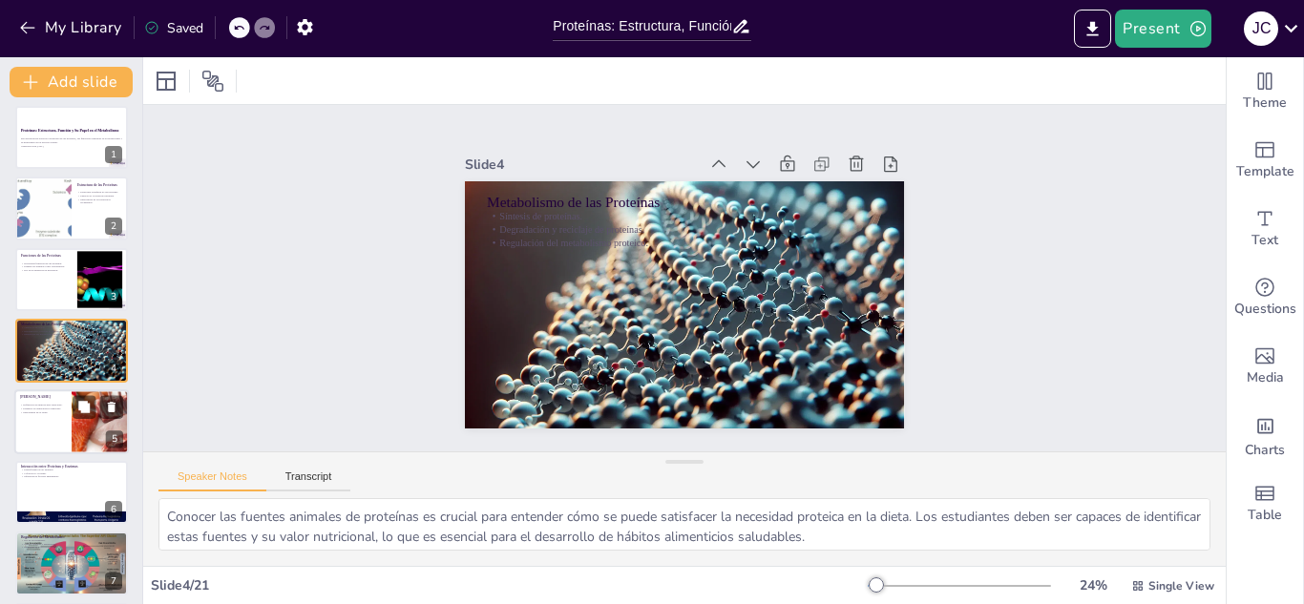
checkbox input "true"
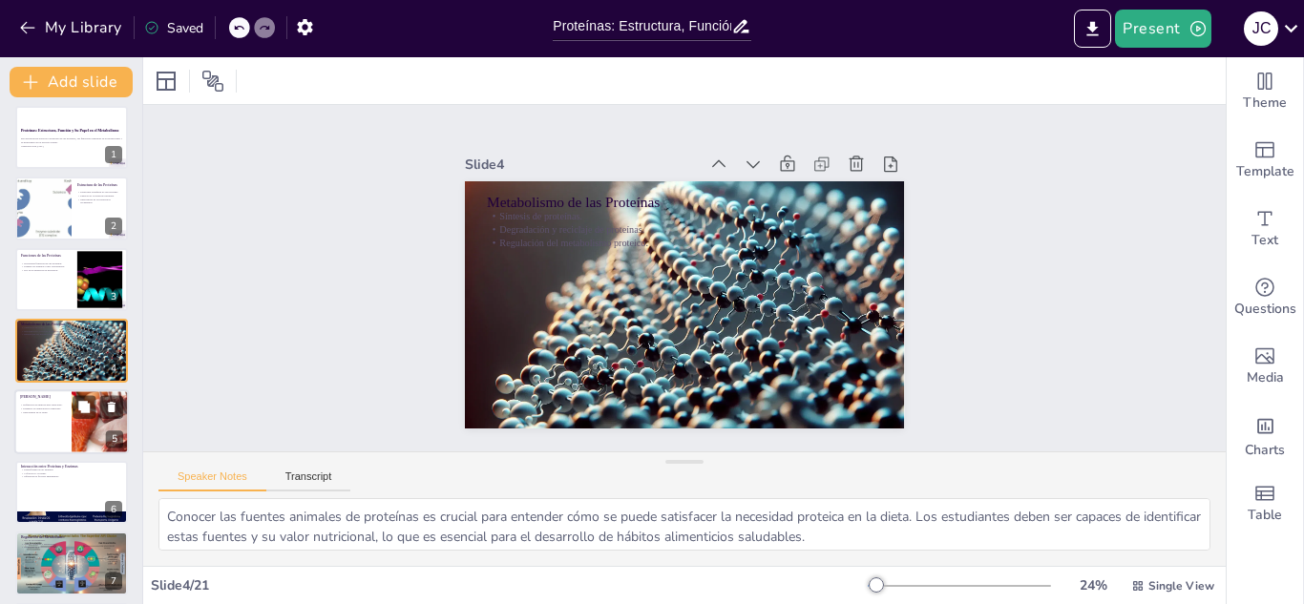
click at [56, 418] on div at bounding box center [71, 421] width 115 height 65
checkbox input "true"
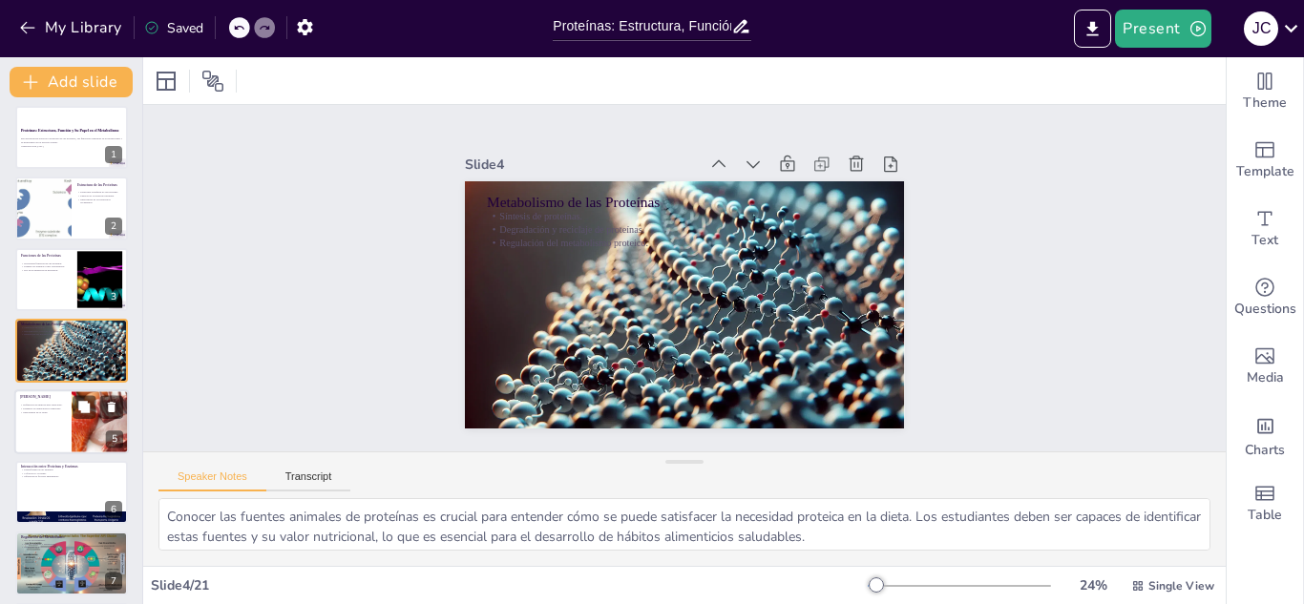
checkbox input "true"
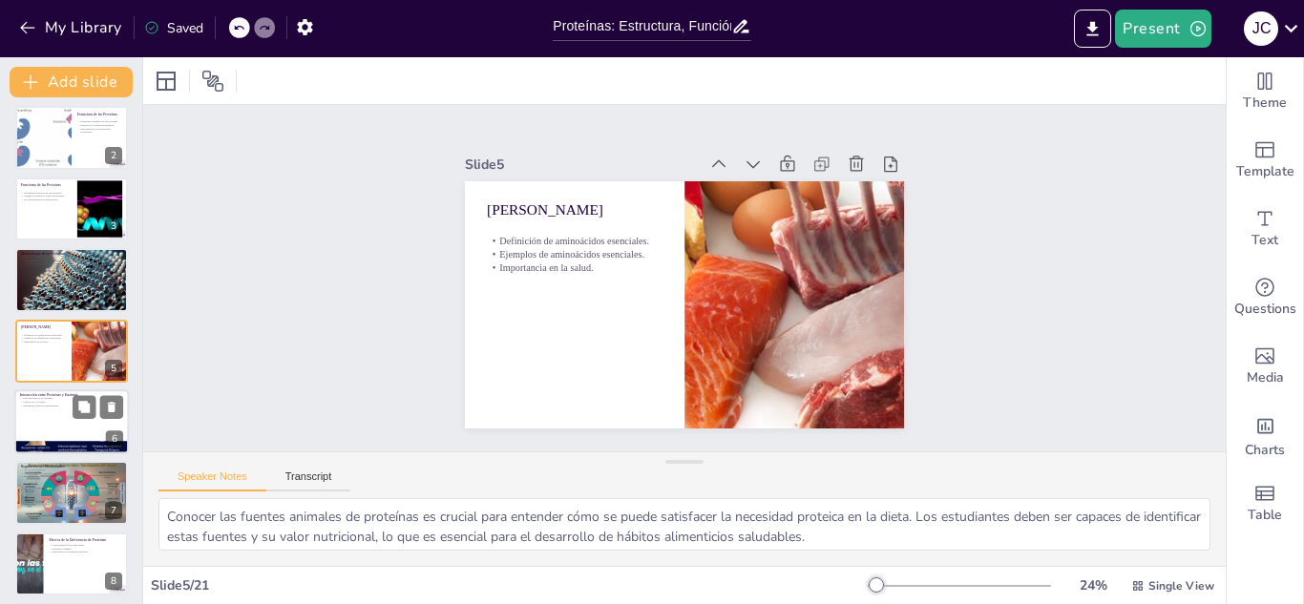
checkbox input "true"
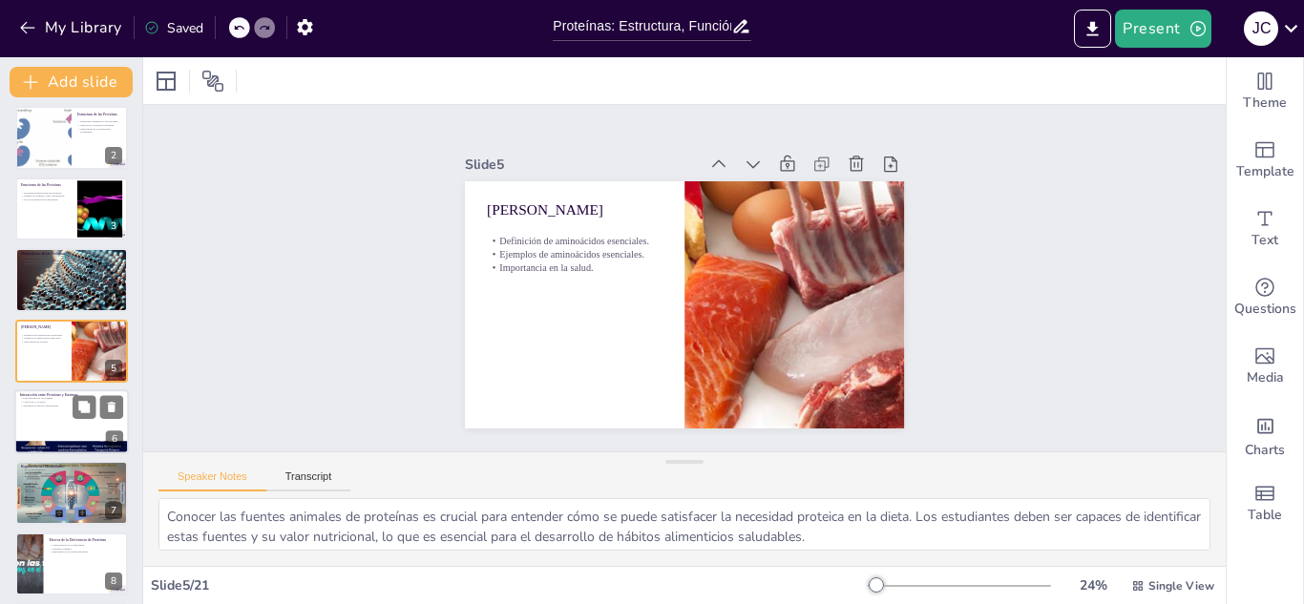
checkbox input "true"
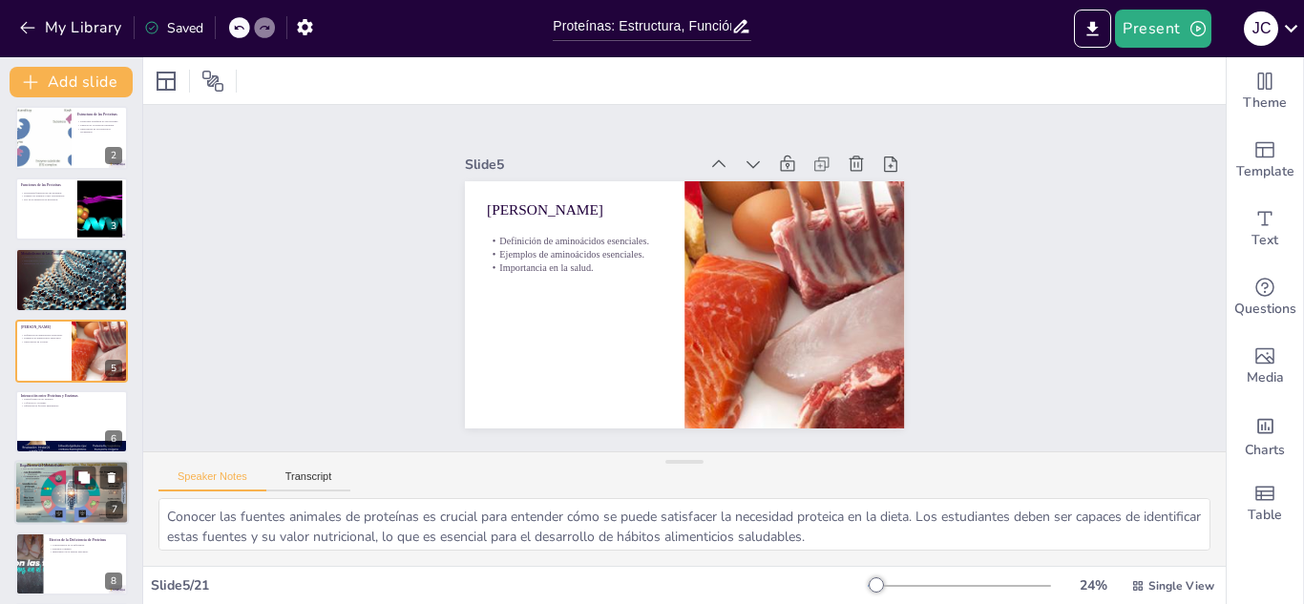
checkbox input "true"
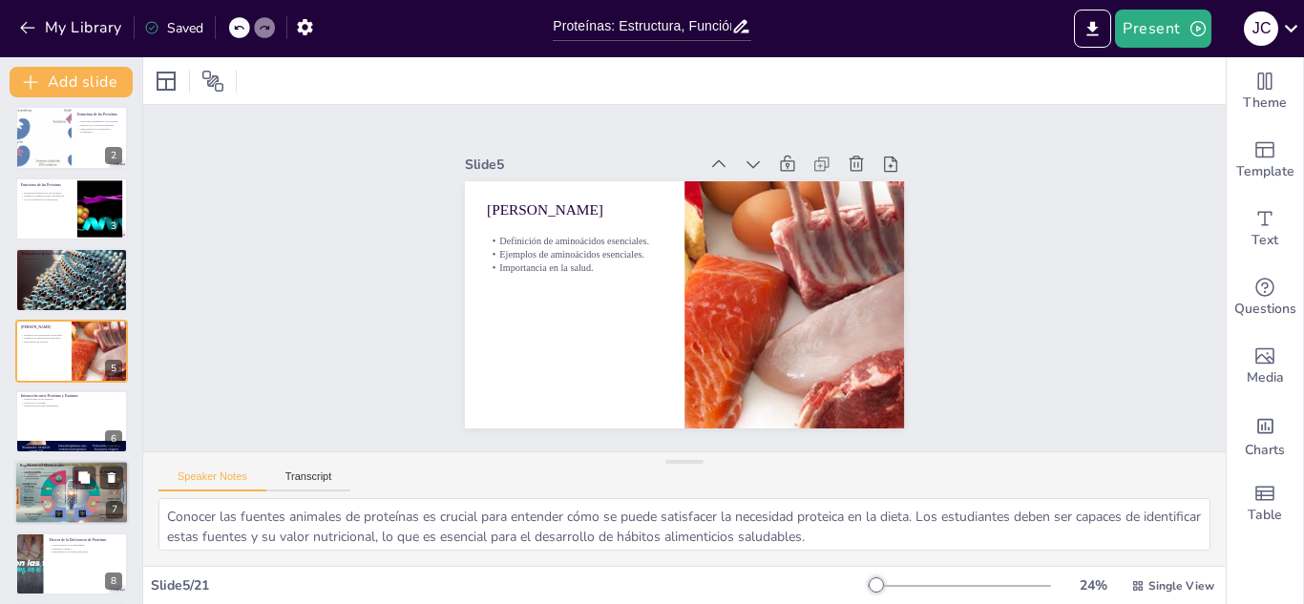
checkbox input "true"
click at [73, 424] on div at bounding box center [71, 421] width 115 height 65
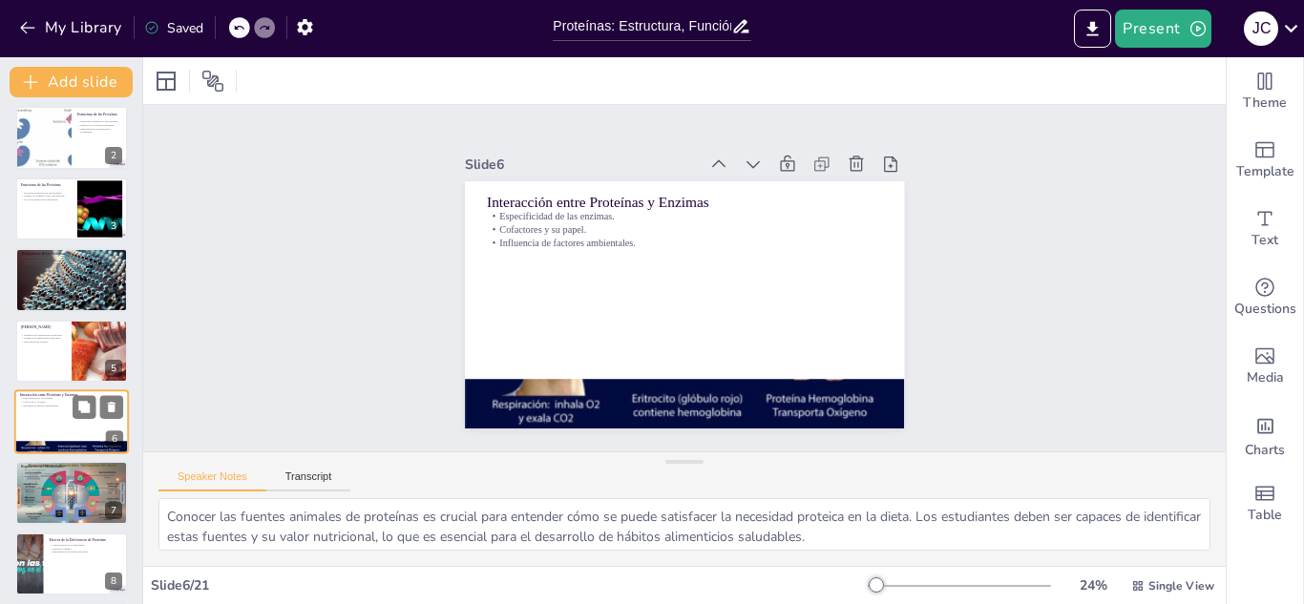
scroll to position [149, 0]
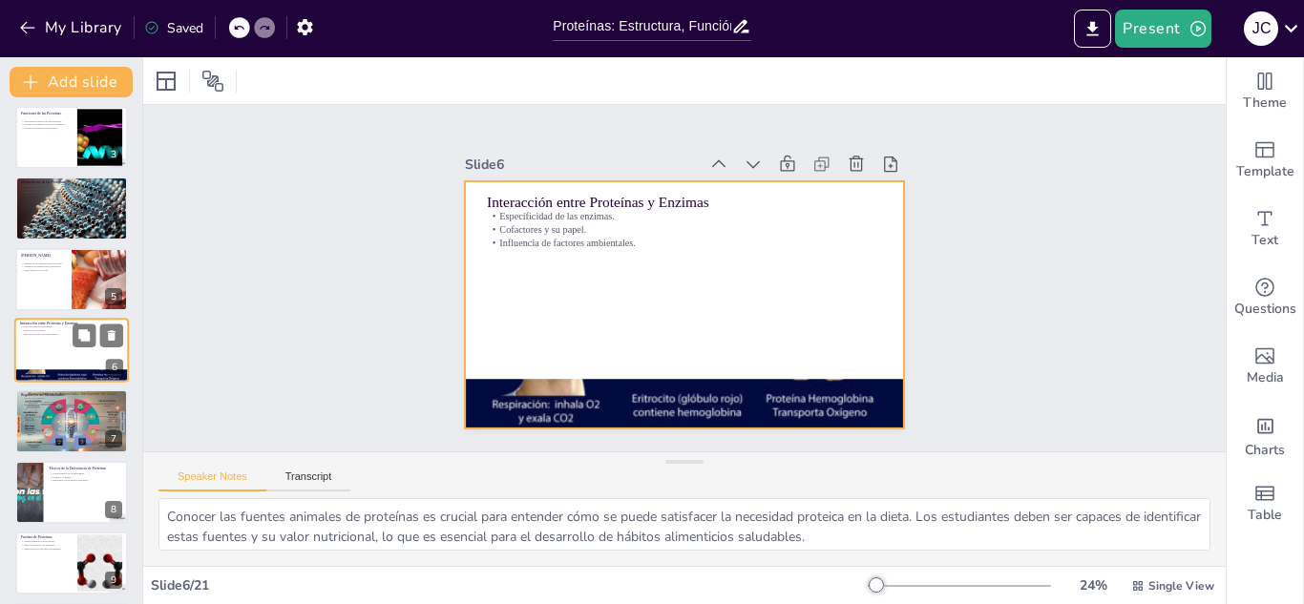
click at [73, 356] on div at bounding box center [71, 350] width 115 height 65
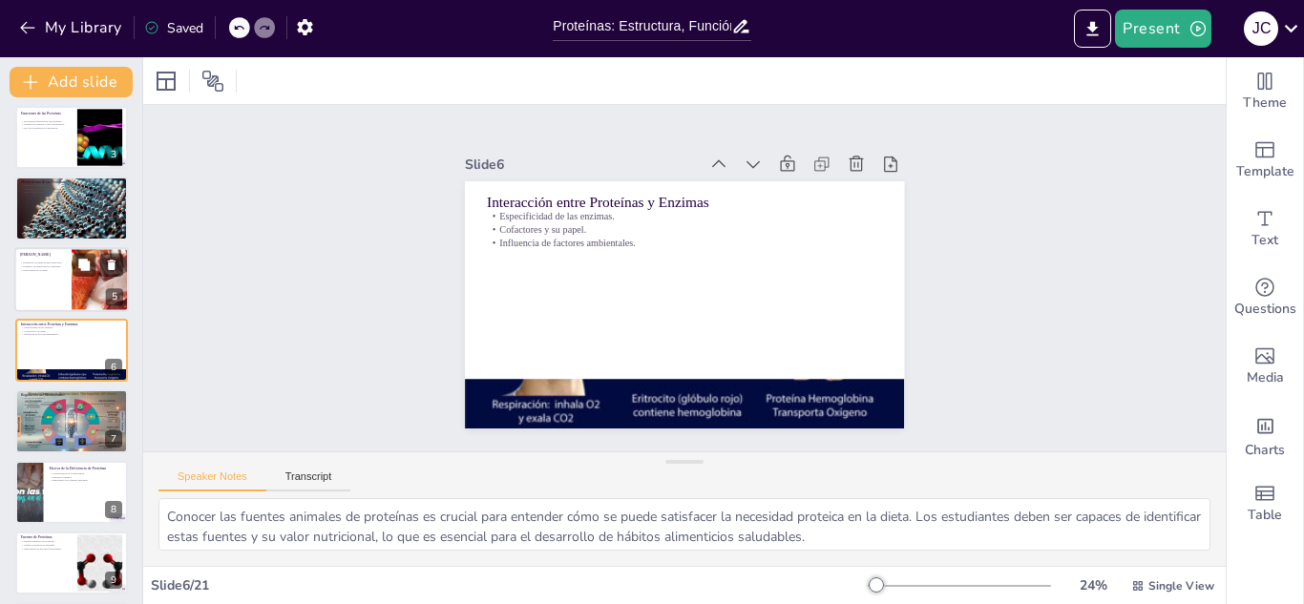
click at [72, 277] on div at bounding box center [99, 279] width 177 height 65
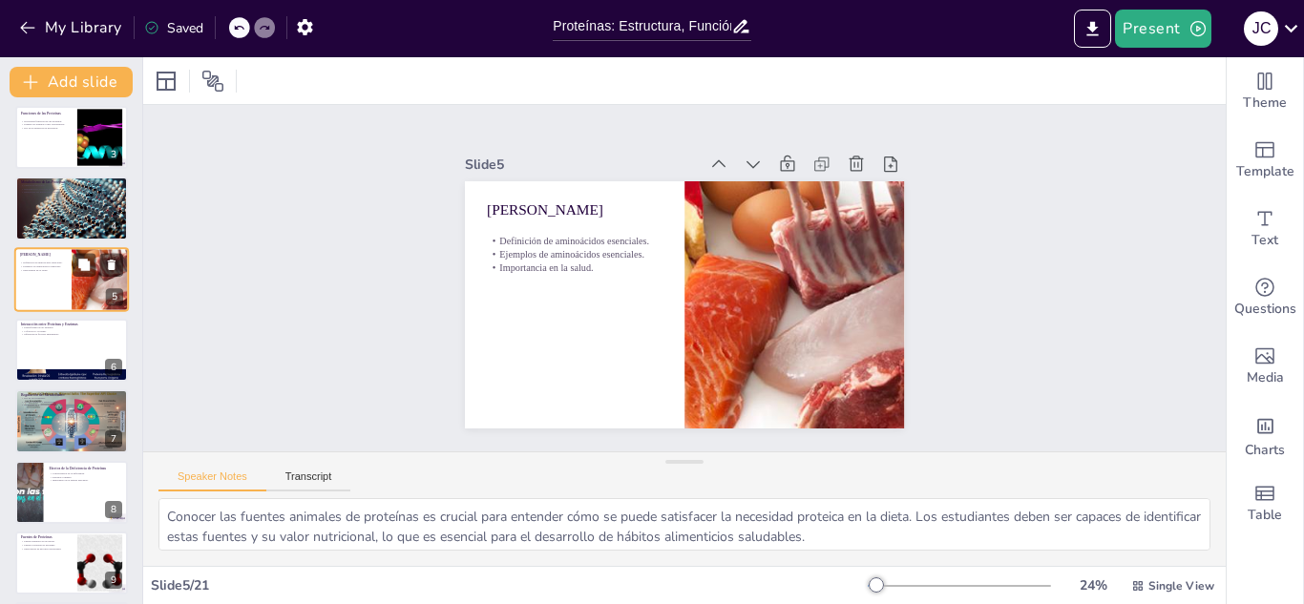
scroll to position [77, 0]
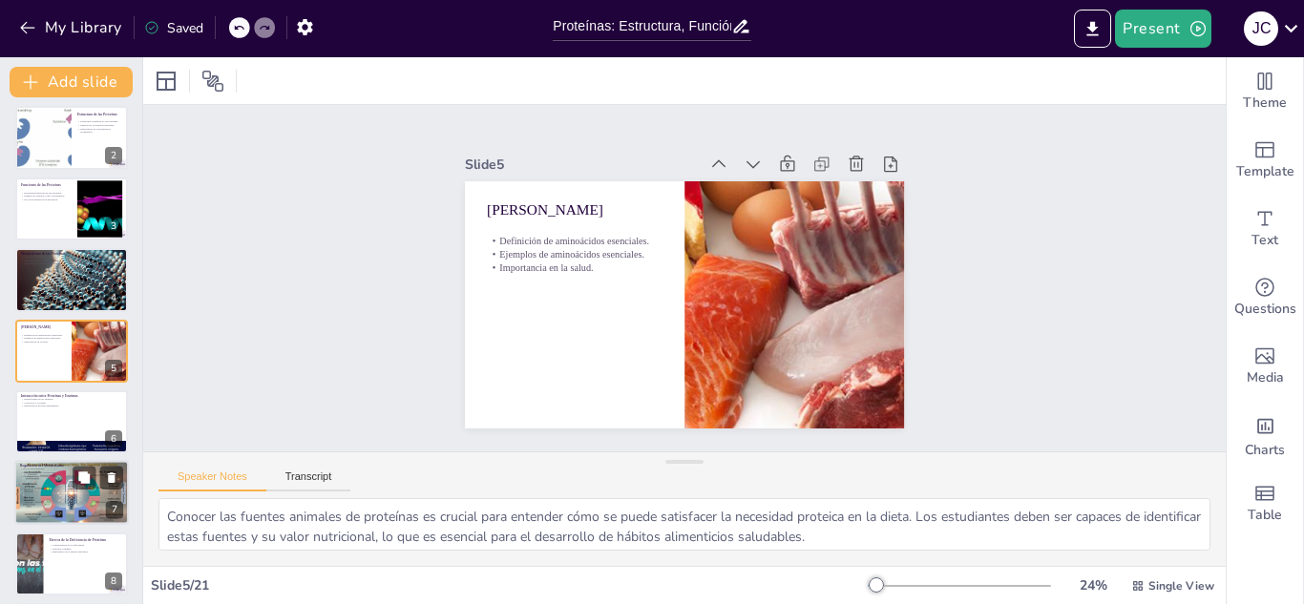
click at [56, 493] on div at bounding box center [71, 493] width 115 height 65
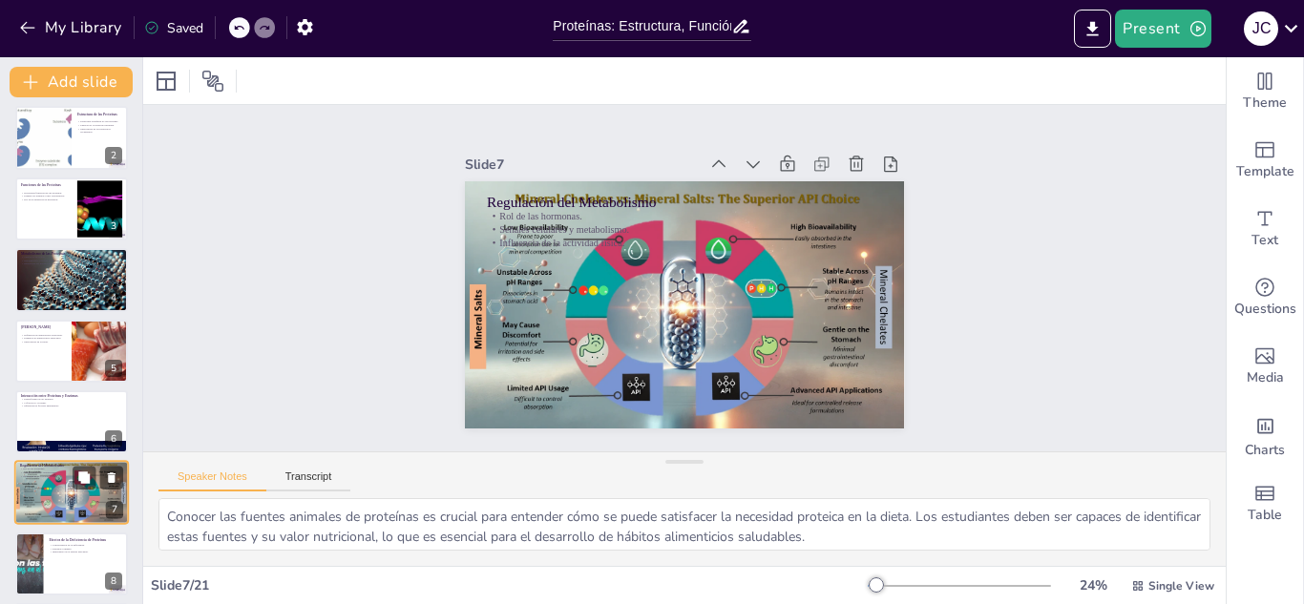
scroll to position [220, 0]
